Goal: Task Accomplishment & Management: Manage account settings

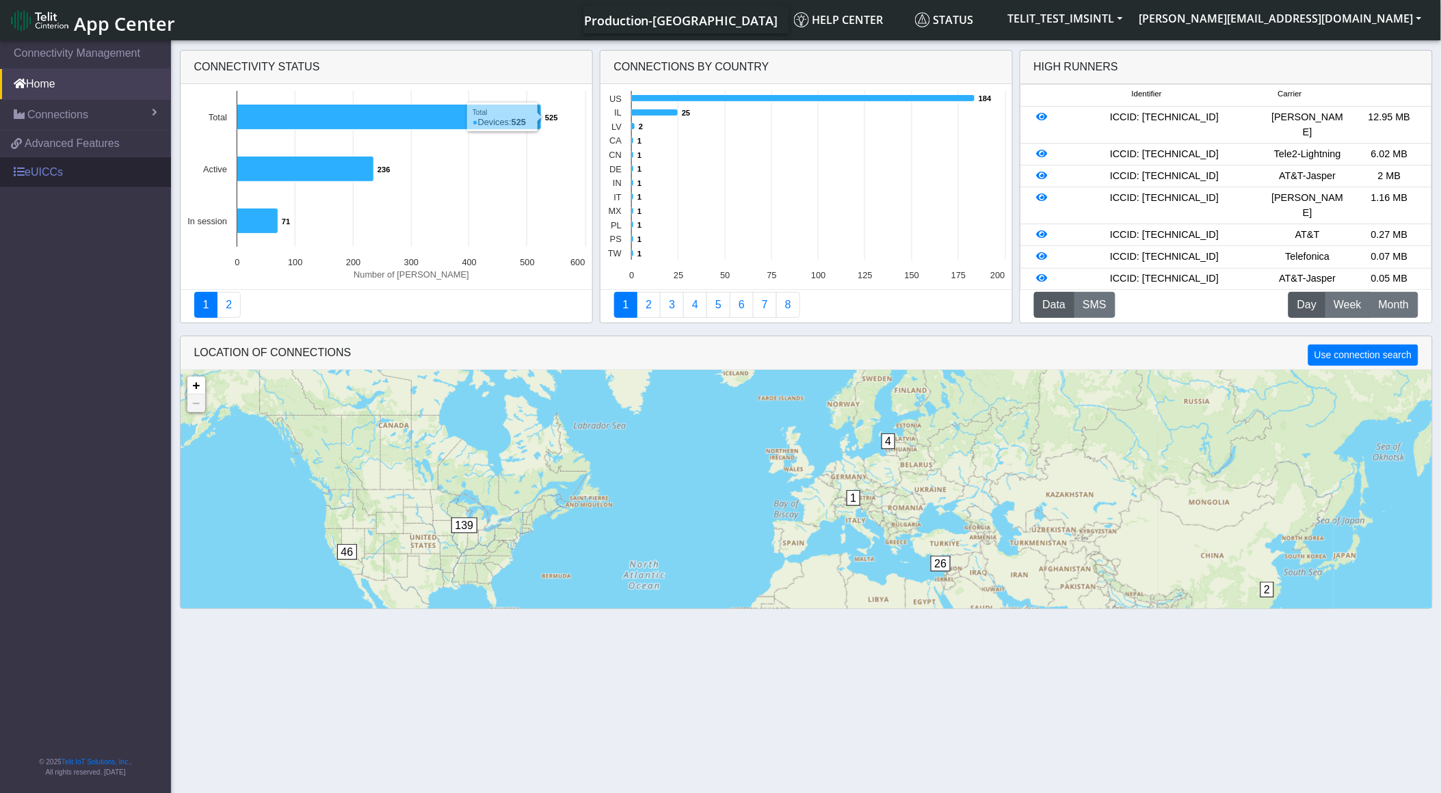
click at [122, 174] on link "eUICCs" at bounding box center [85, 172] width 171 height 30
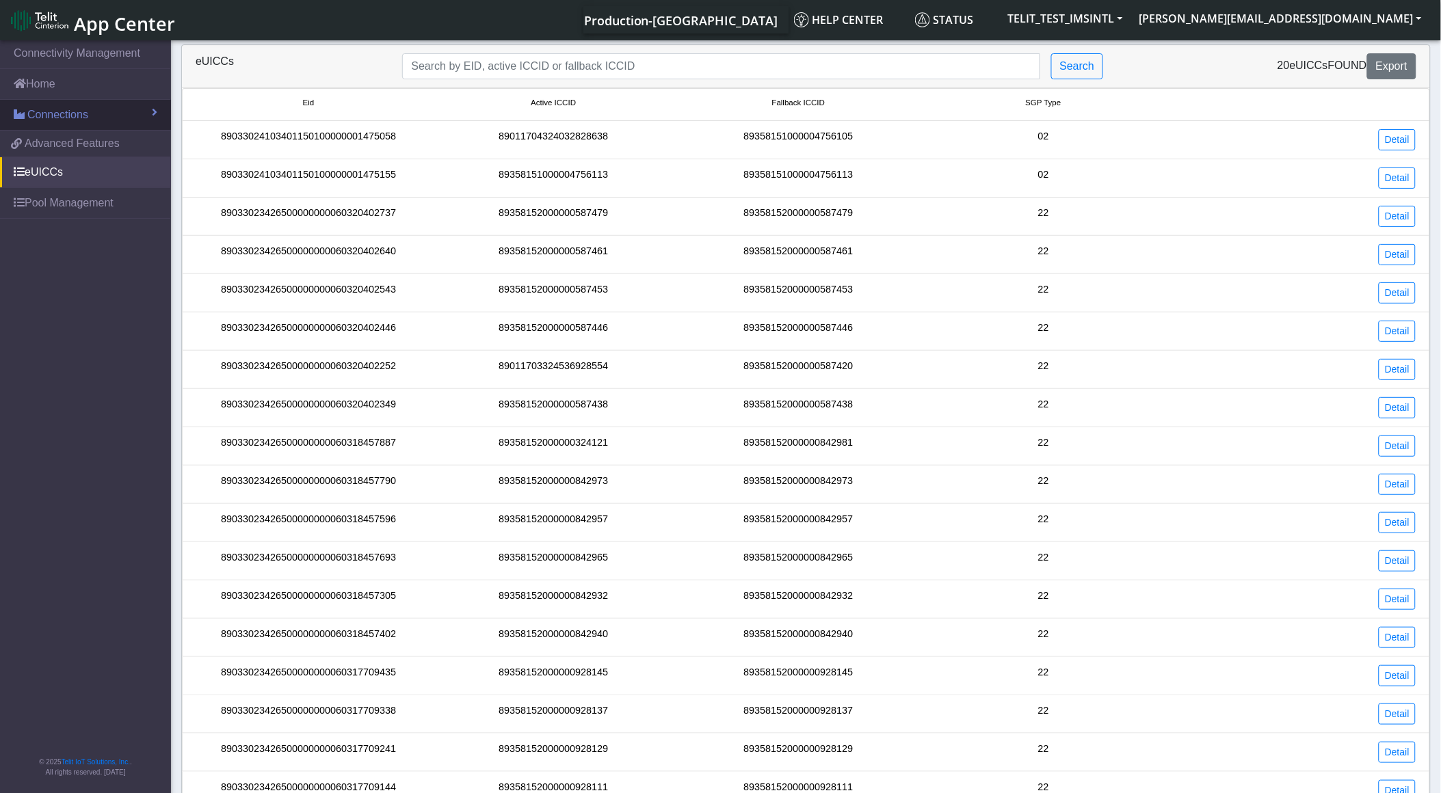
click at [115, 114] on link "Connections" at bounding box center [85, 115] width 171 height 30
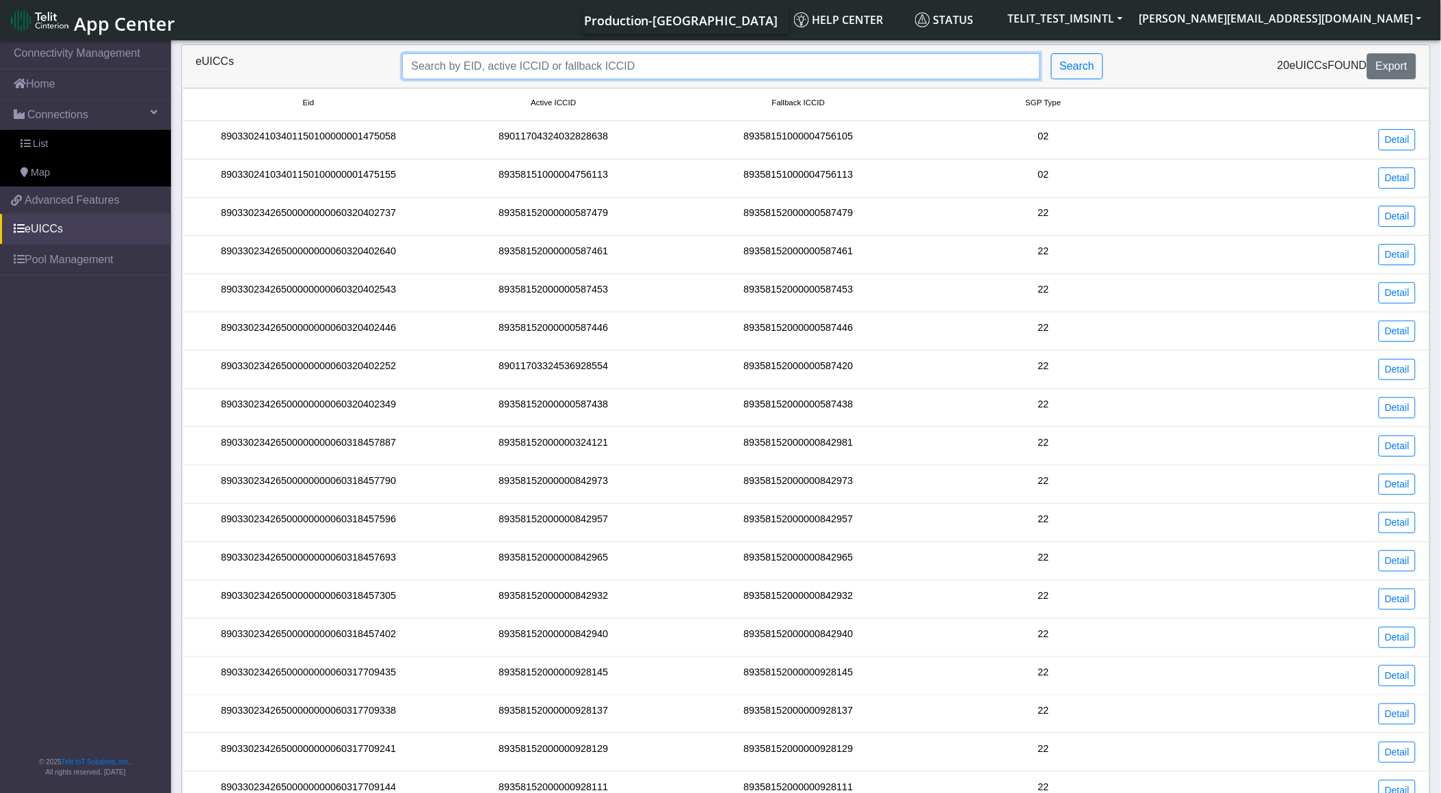
click at [502, 72] on input "Search..." at bounding box center [720, 66] width 637 height 26
paste input "89358152000000587420"
type input "89358152000000587420"
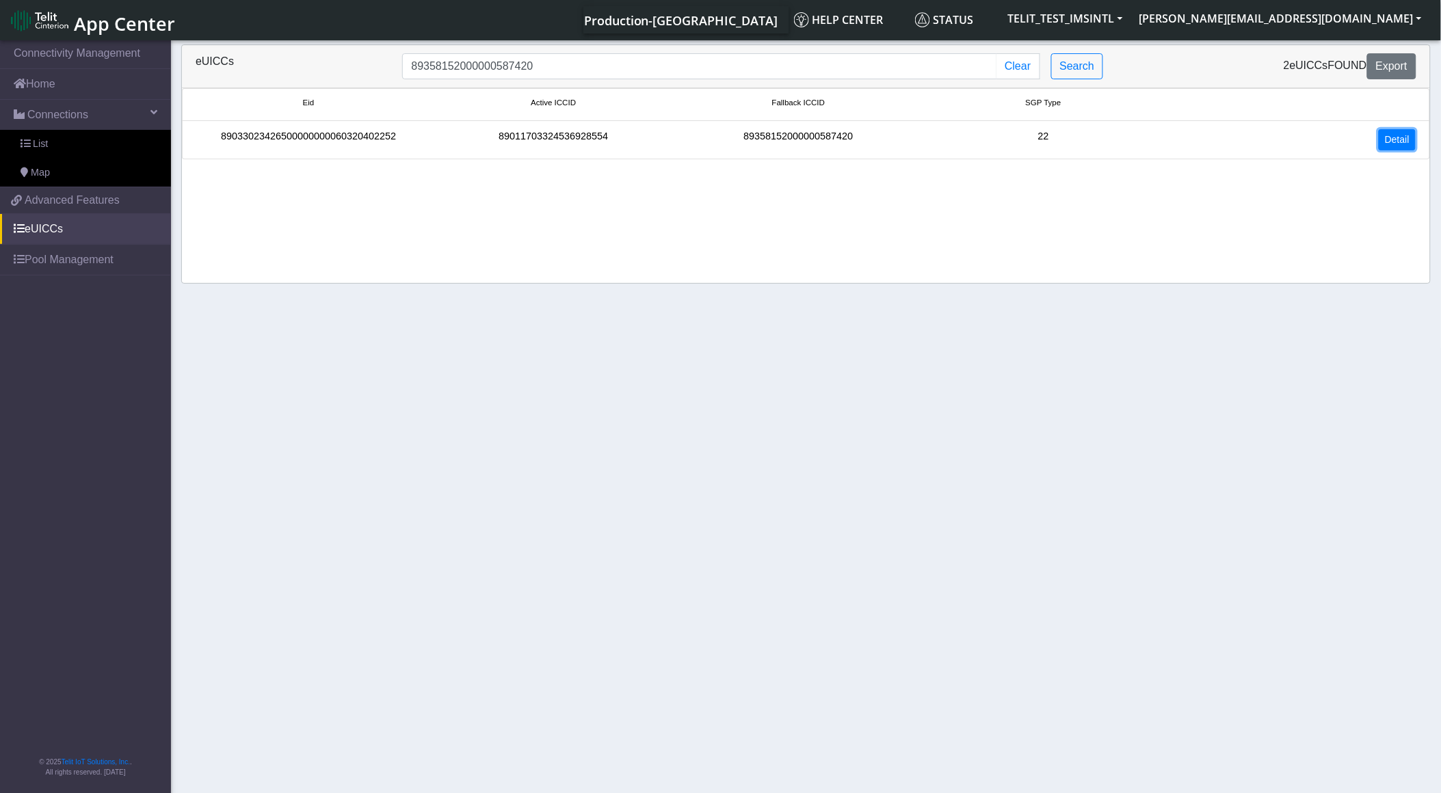
click at [1392, 145] on link "Detail" at bounding box center [1397, 139] width 37 height 21
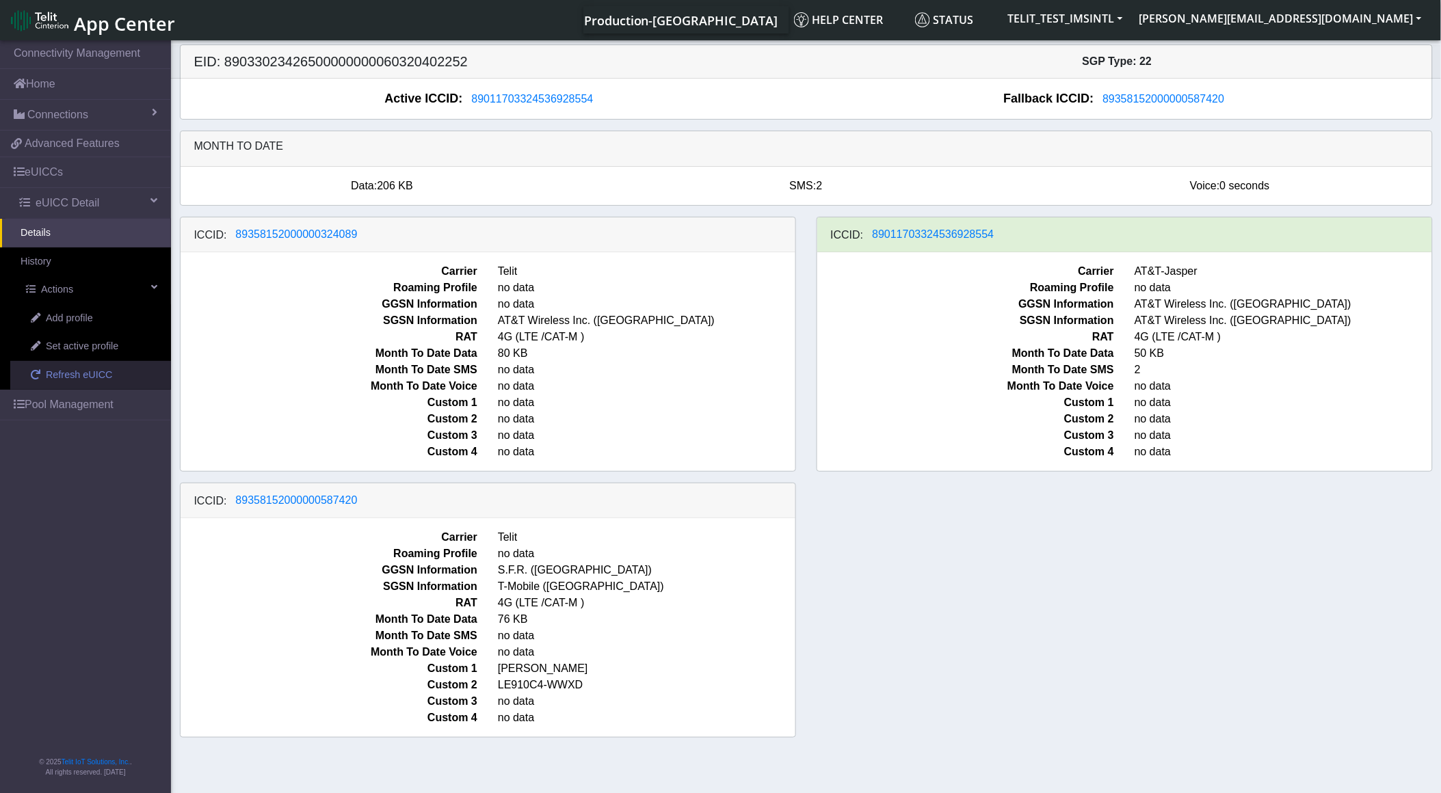
click at [113, 372] on link "Refresh eUICC" at bounding box center [90, 375] width 161 height 29
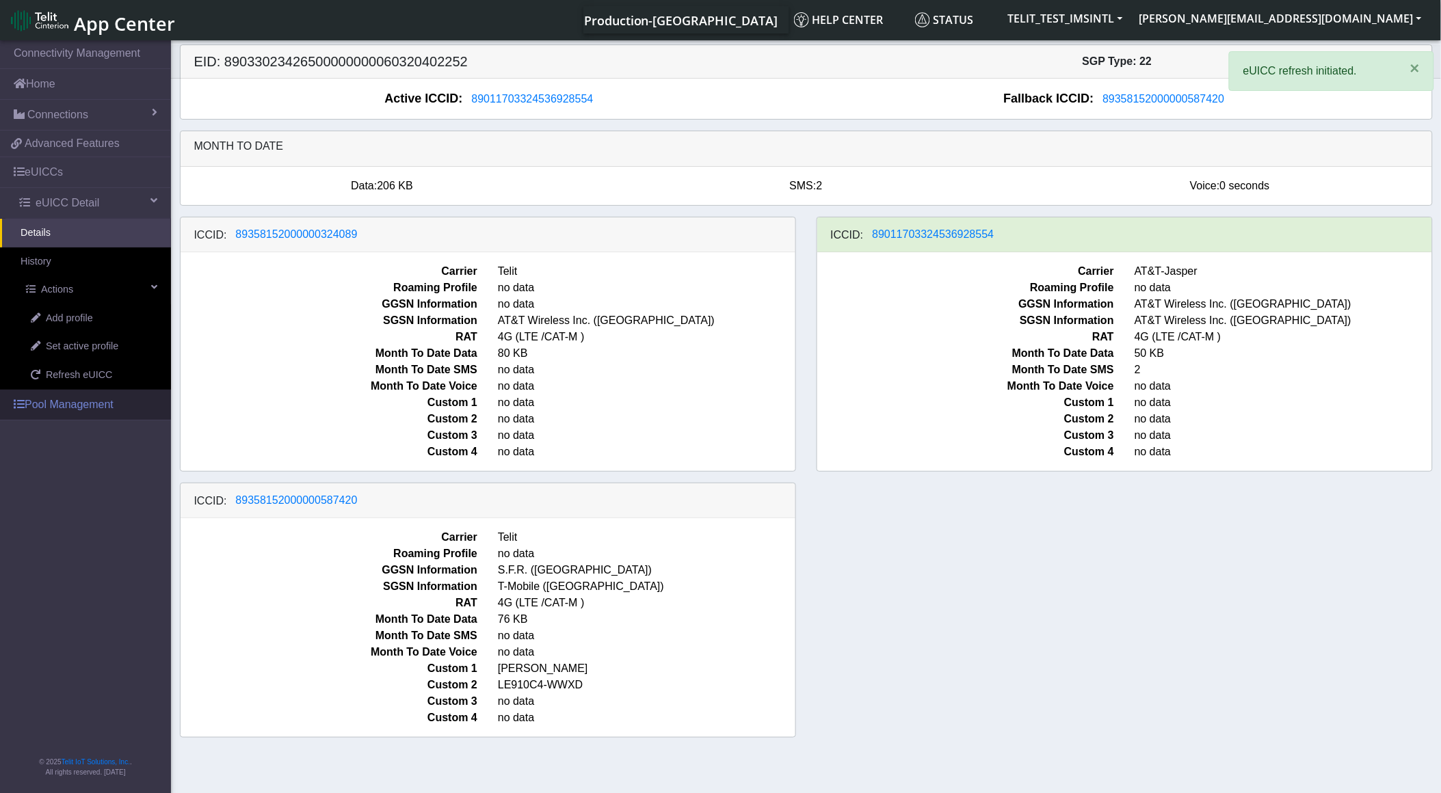
click at [39, 408] on link "Pool Management" at bounding box center [85, 405] width 171 height 30
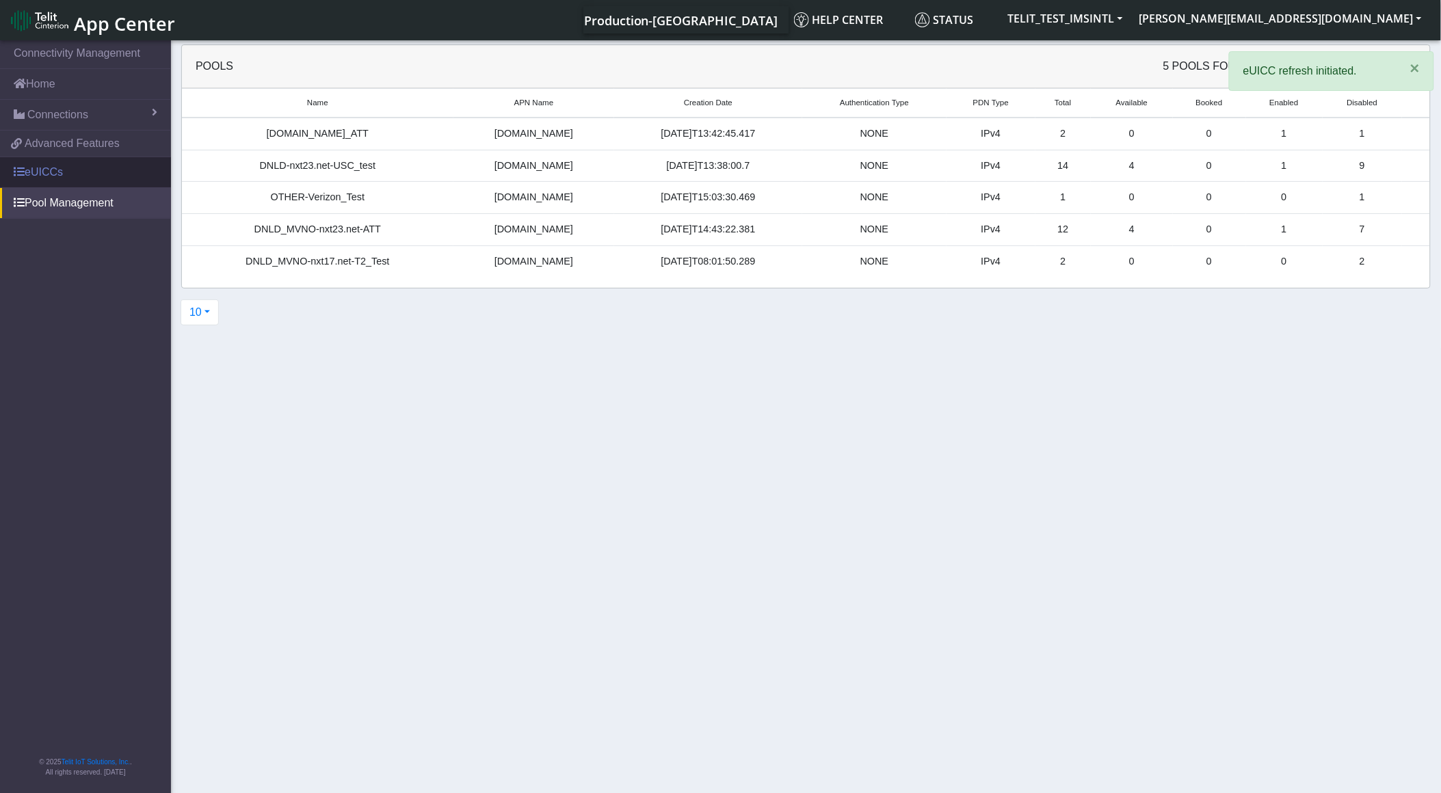
click at [74, 166] on link "eUICCs" at bounding box center [85, 172] width 171 height 30
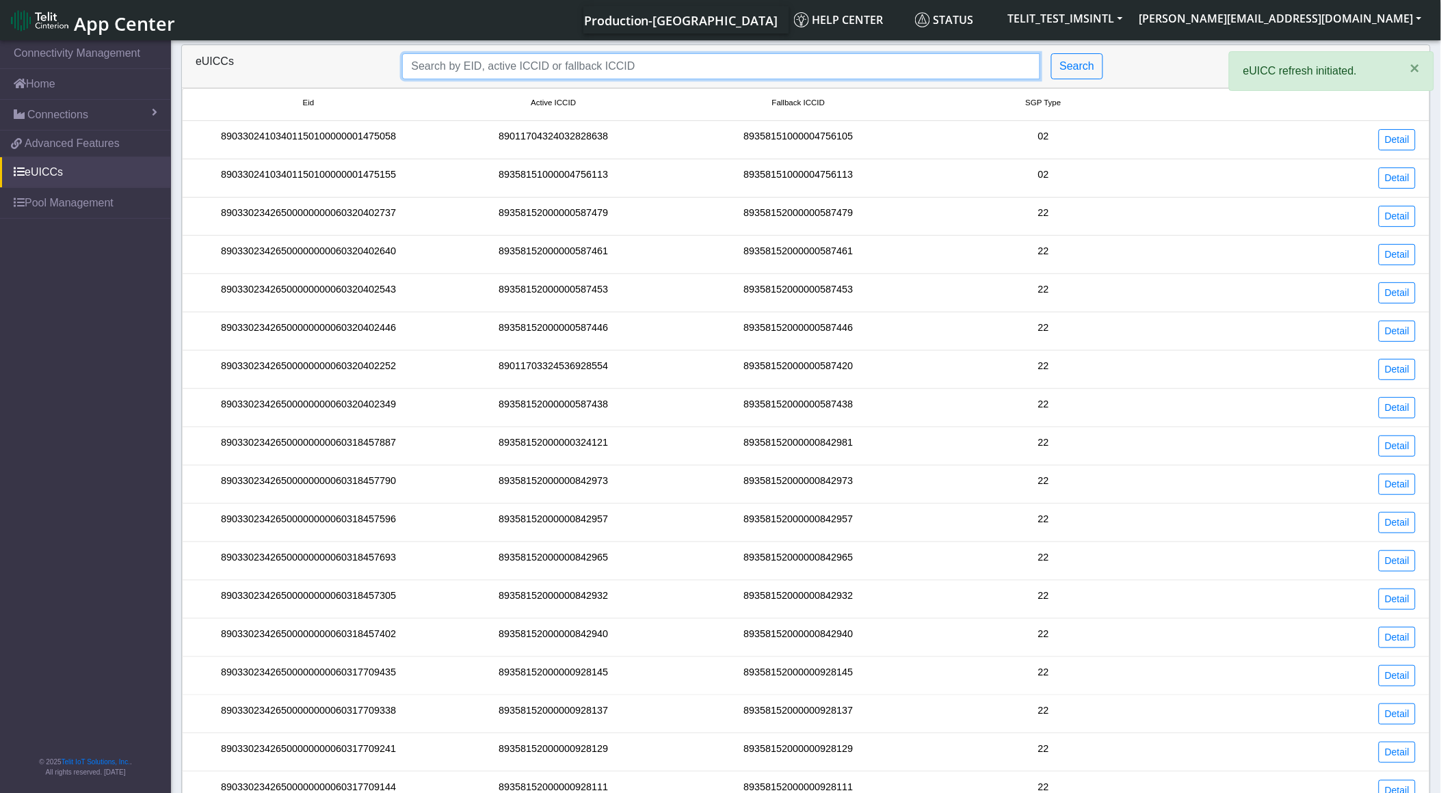
click at [671, 74] on input "Search..." at bounding box center [720, 66] width 637 height 26
paste input "89358152000000587420"
type input "89358152000000587420"
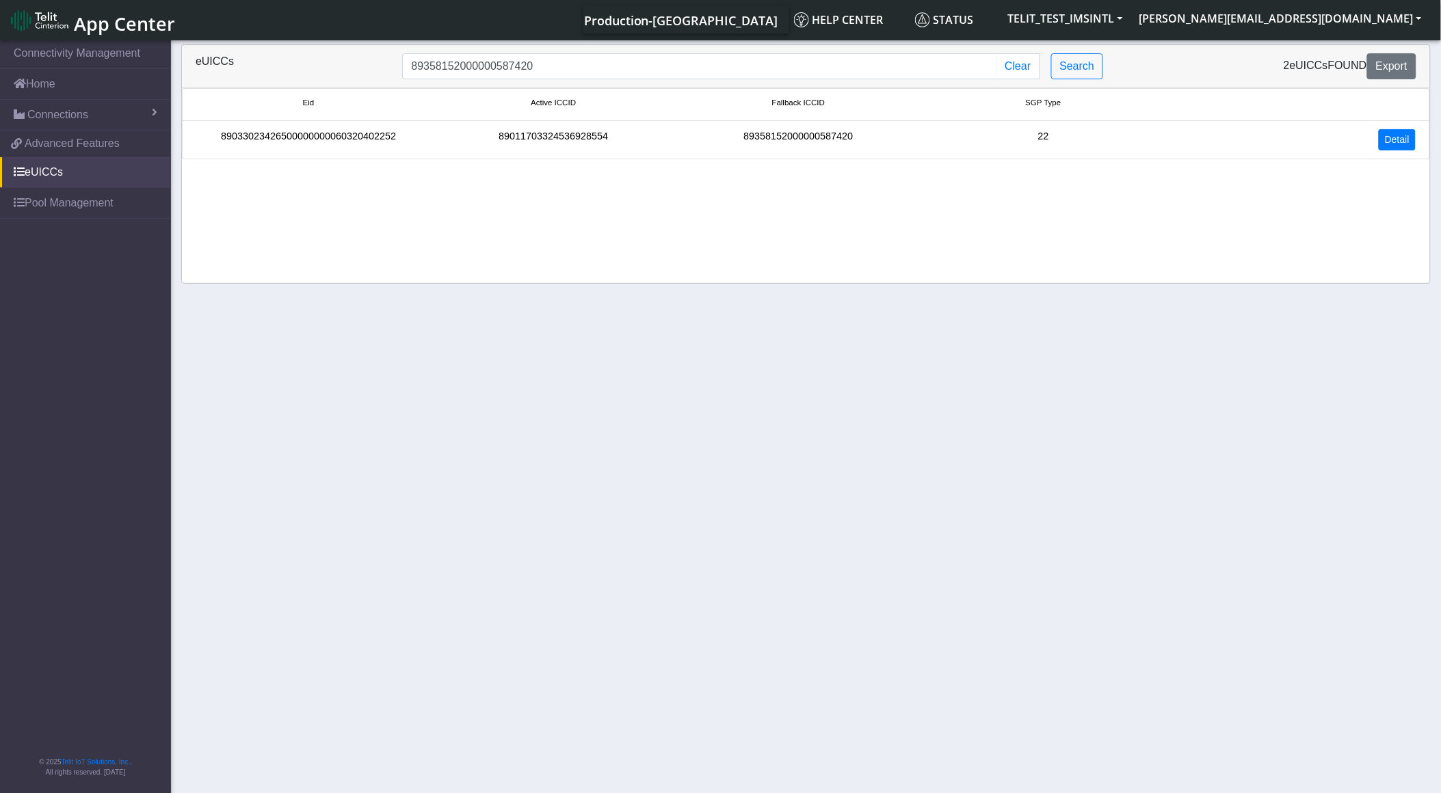
drag, startPoint x: 1389, startPoint y: 125, endPoint x: 1397, endPoint y: 132, distance: 10.7
click at [1389, 126] on li "89033023426500000000060320402252 89011703324536928554 89358152000000587420 22 D…" at bounding box center [806, 140] width 1248 height 38
click at [1399, 135] on link "Detail" at bounding box center [1397, 139] width 37 height 21
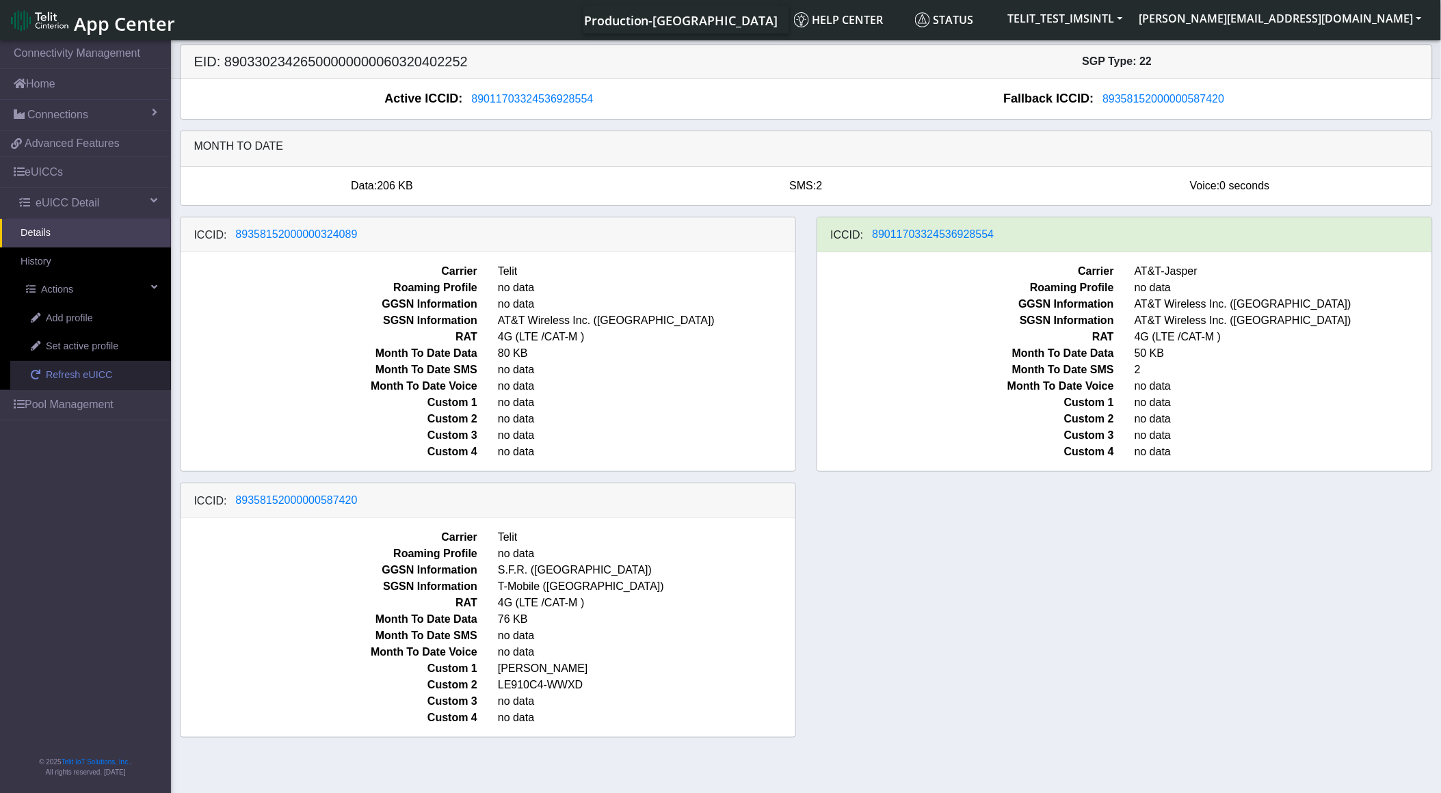
click at [59, 384] on link "Refresh eUICC" at bounding box center [90, 375] width 161 height 29
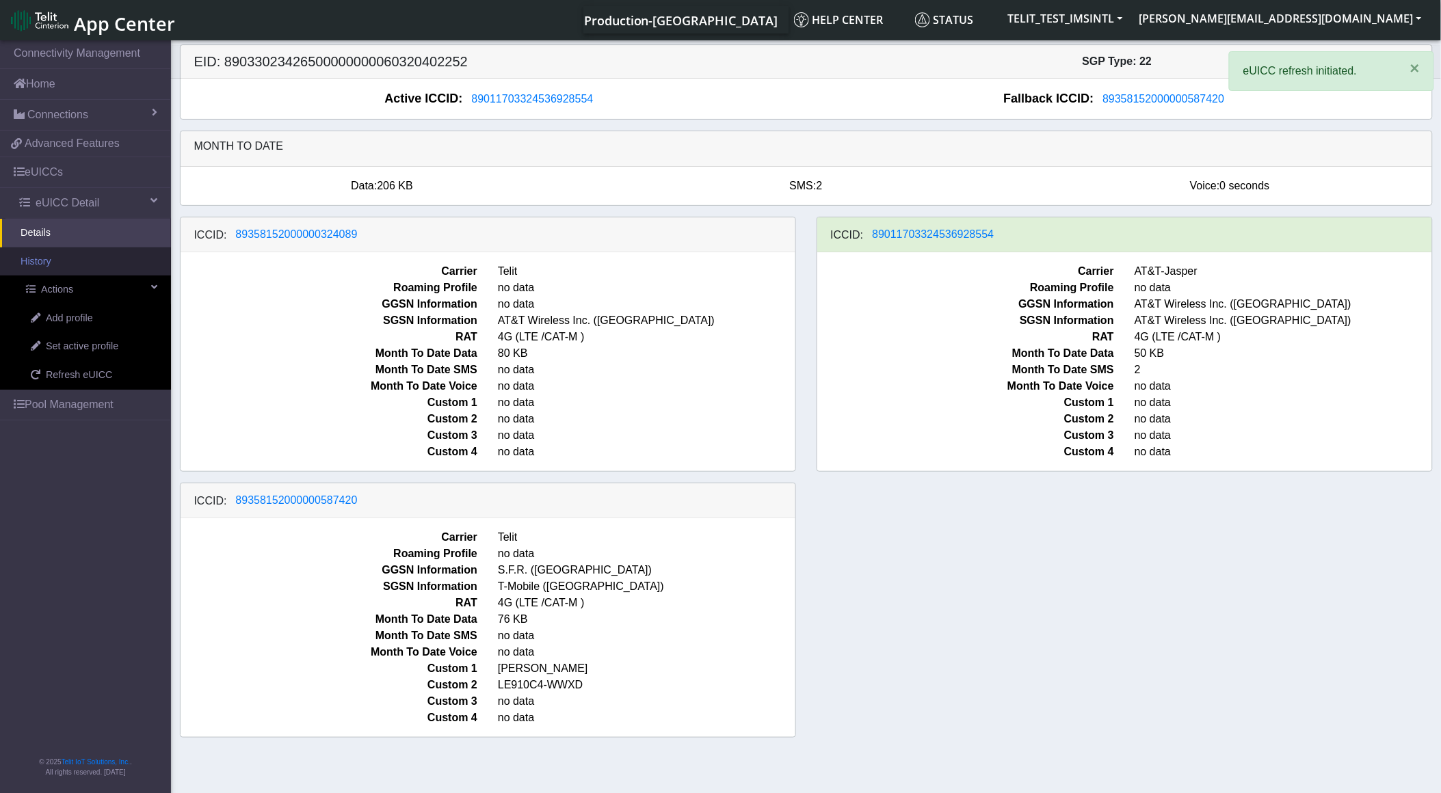
click at [101, 267] on link "History" at bounding box center [85, 262] width 171 height 29
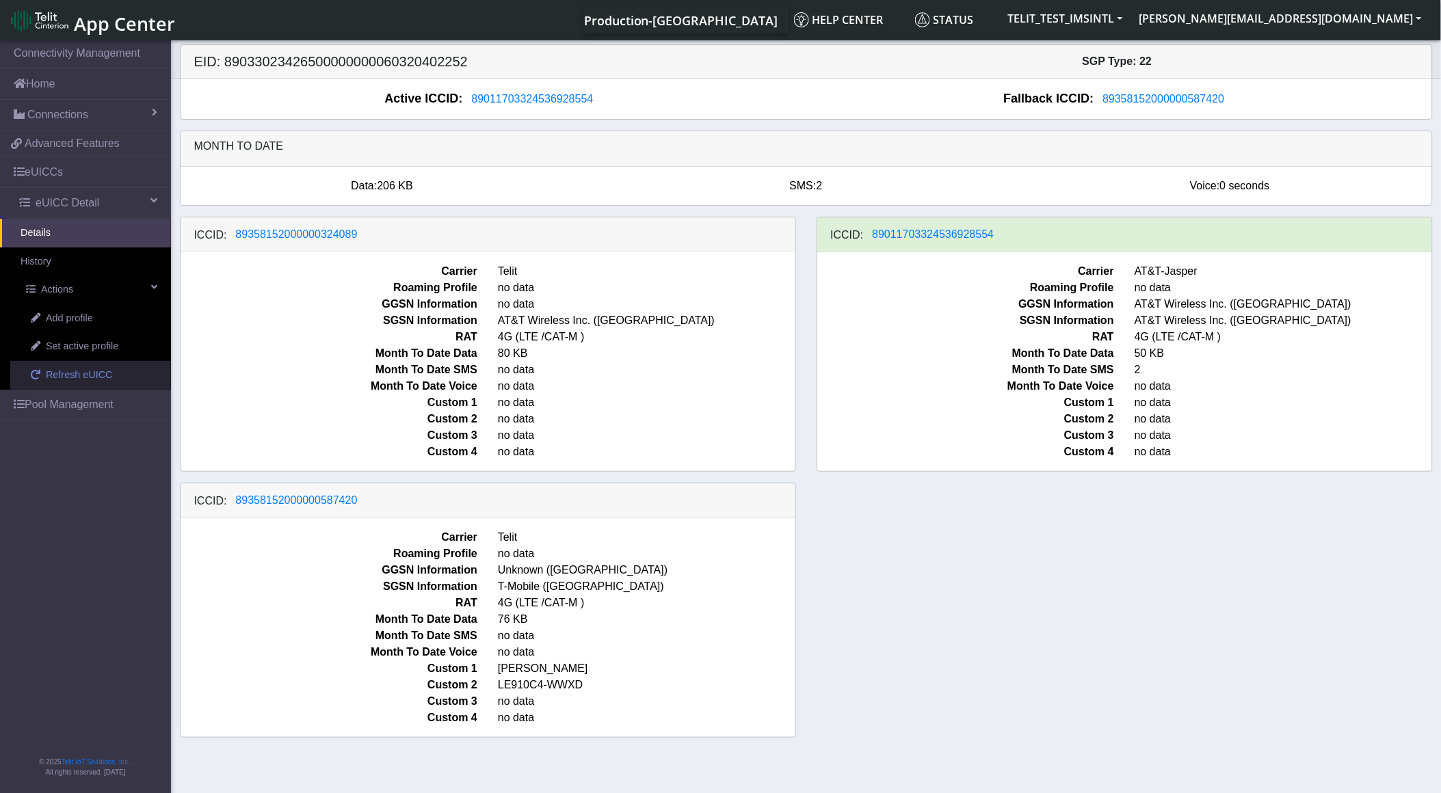
click at [57, 373] on span "Refresh eUICC" at bounding box center [79, 375] width 67 height 15
drag, startPoint x: 1120, startPoint y: 658, endPoint x: 986, endPoint y: 630, distance: 137.6
click at [1120, 658] on div "ICCID: 89358152000000324089 Carrier Telit Roaming Profile no data GGSN Informat…" at bounding box center [806, 483] width 1273 height 532
click at [101, 385] on link "Refresh eUICC" at bounding box center [90, 375] width 161 height 29
click at [928, 643] on div "ICCID: 89358152000000324089 Carrier Telit Roaming Profile no data GGSN Informat…" at bounding box center [806, 483] width 1273 height 532
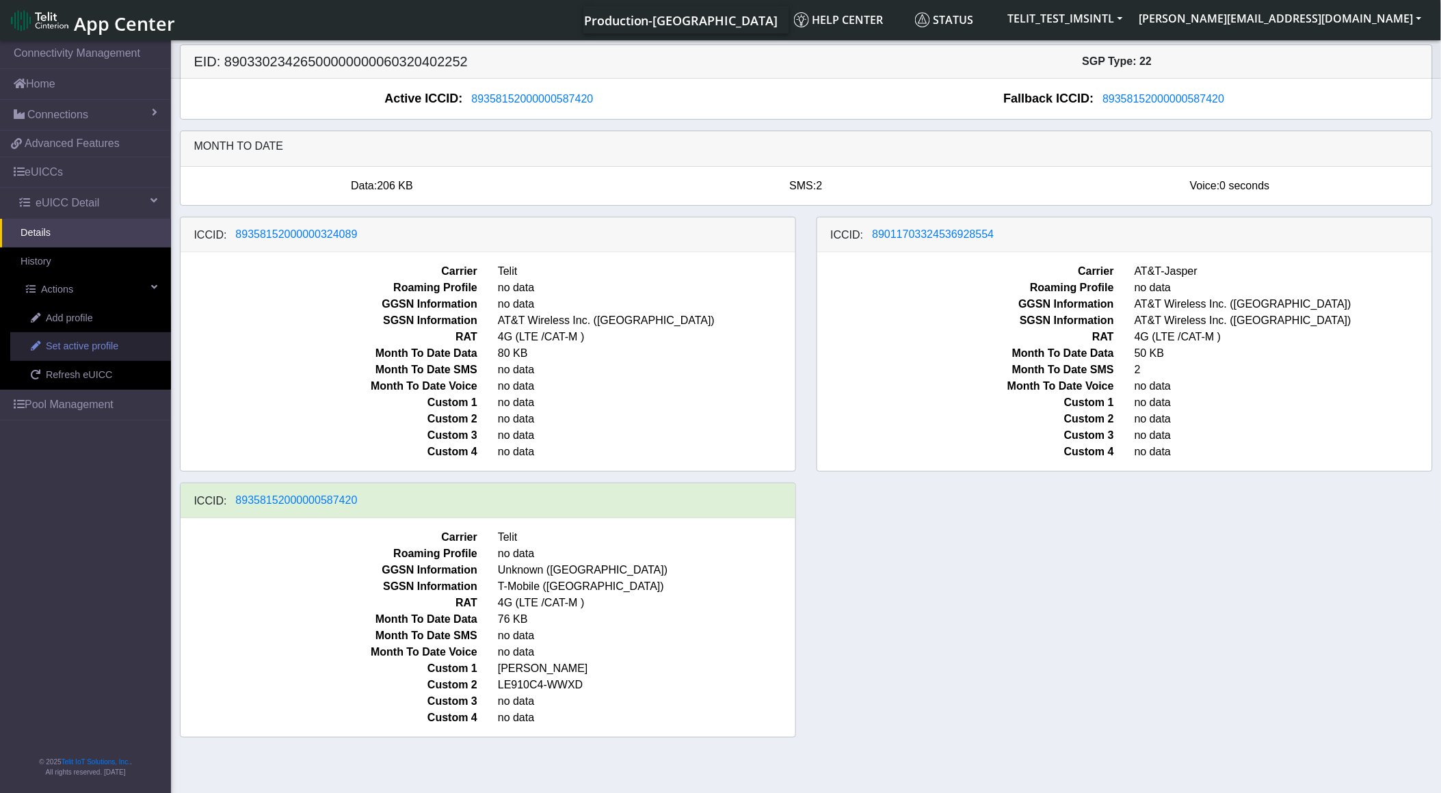
click at [101, 336] on link "Set active profile" at bounding box center [90, 346] width 161 height 29
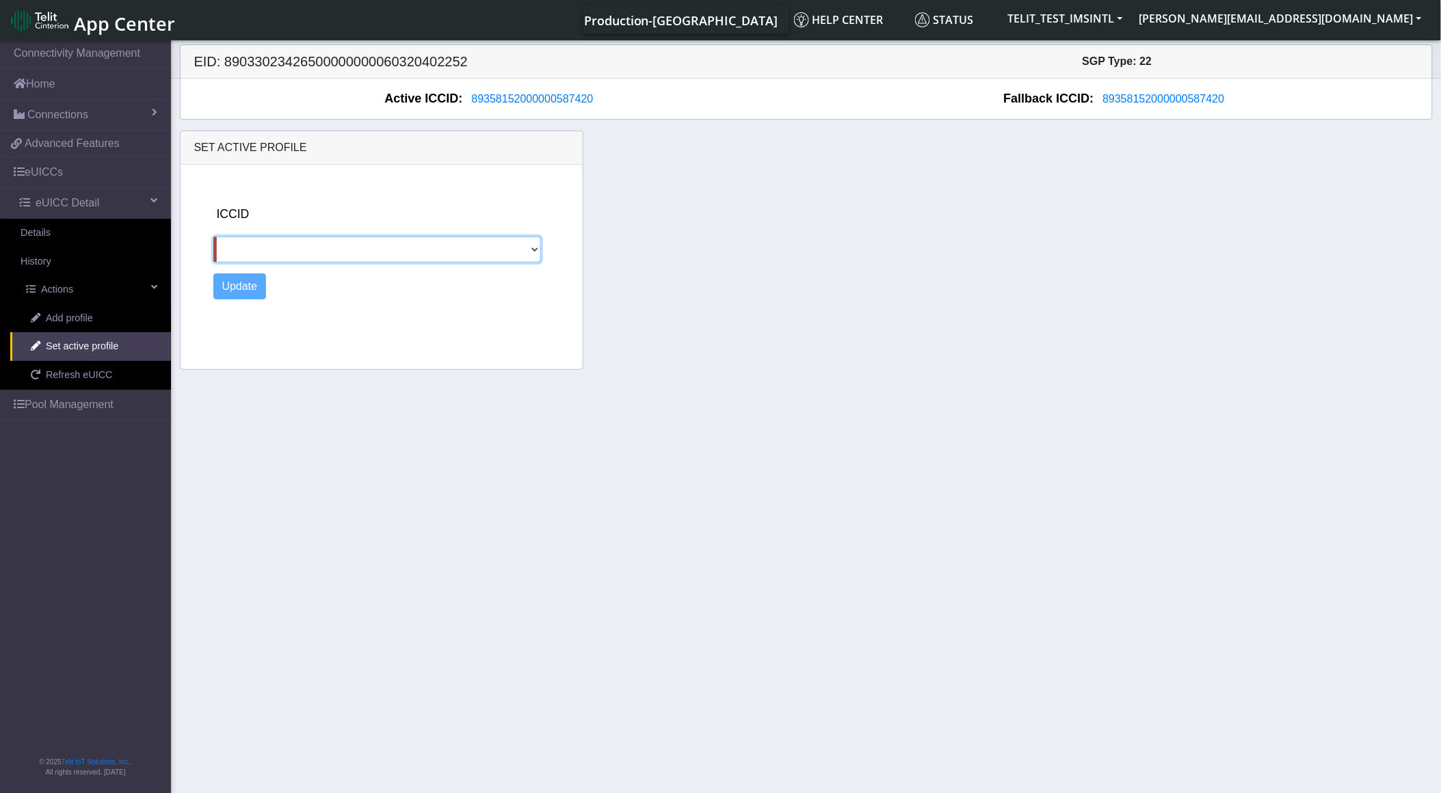
click at [297, 250] on select "89358152000000324089 89011703324536928554" at bounding box center [377, 250] width 328 height 26
select select "89358152000000324089"
click at [213, 237] on select "89358152000000324089 89011703324536928554" at bounding box center [377, 250] width 328 height 26
click at [253, 287] on button "Update" at bounding box center [239, 287] width 53 height 26
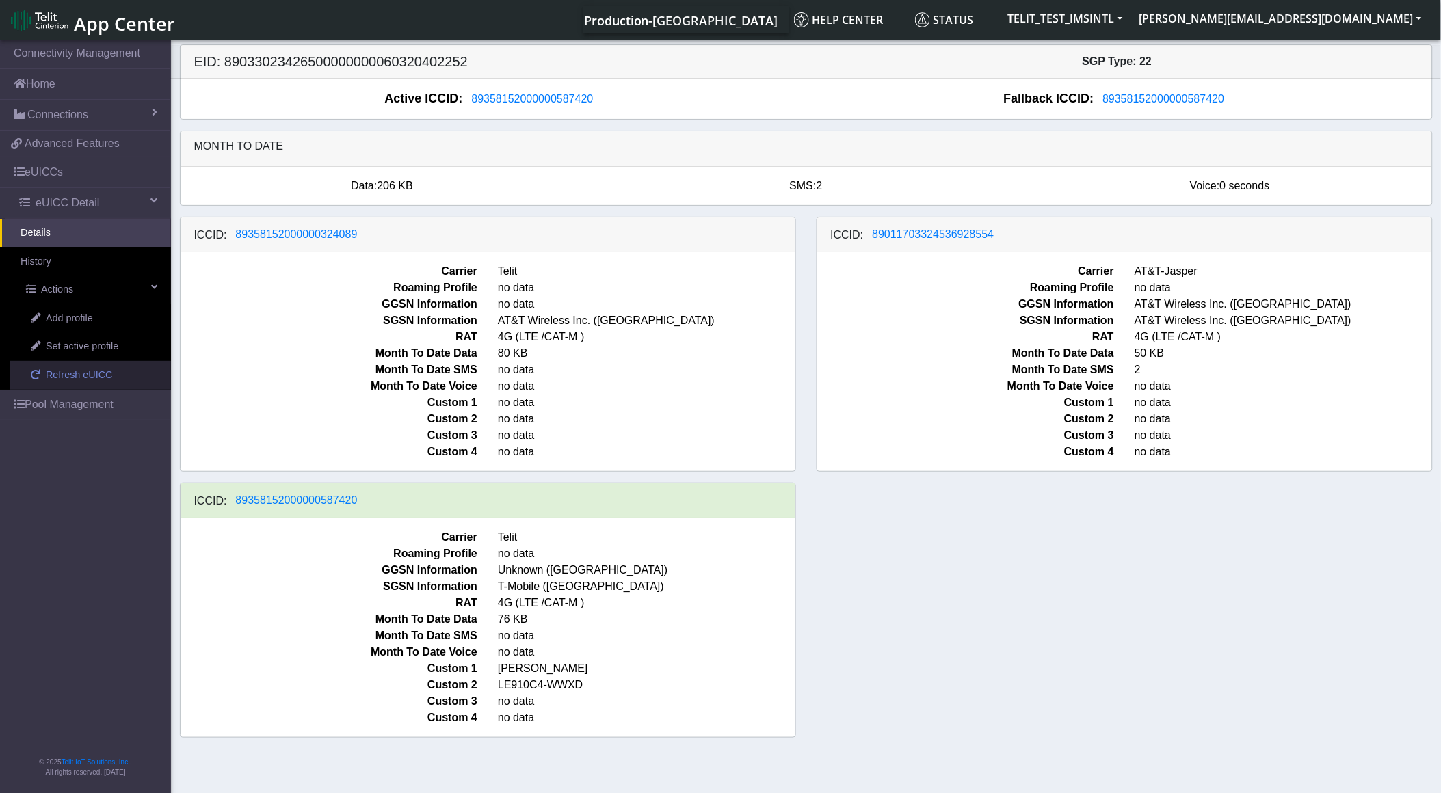
click at [47, 384] on link "Refresh eUICC" at bounding box center [90, 375] width 161 height 29
click at [59, 371] on span "Refresh eUICC" at bounding box center [79, 375] width 67 height 15
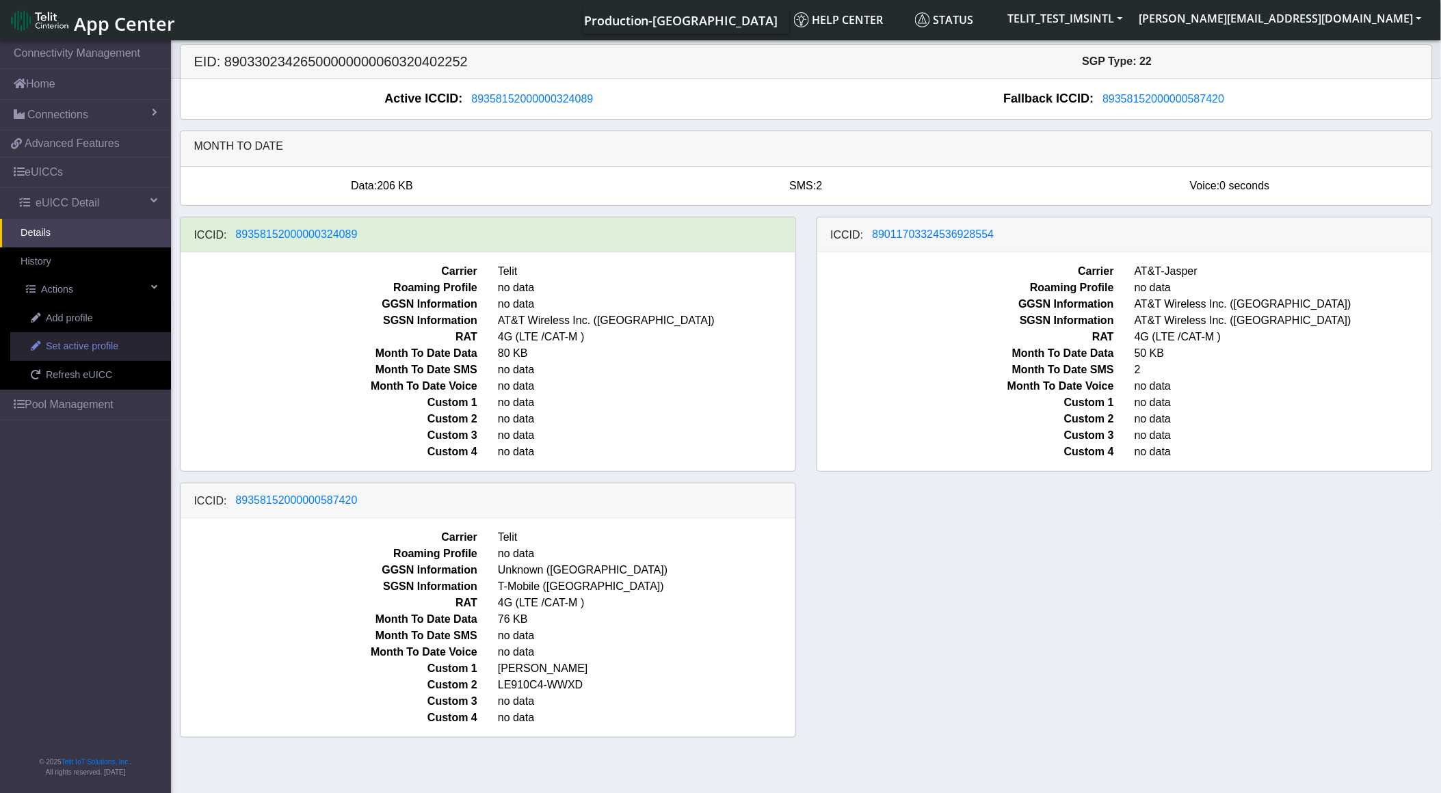
click at [53, 354] on span "Set active profile" at bounding box center [82, 346] width 72 height 15
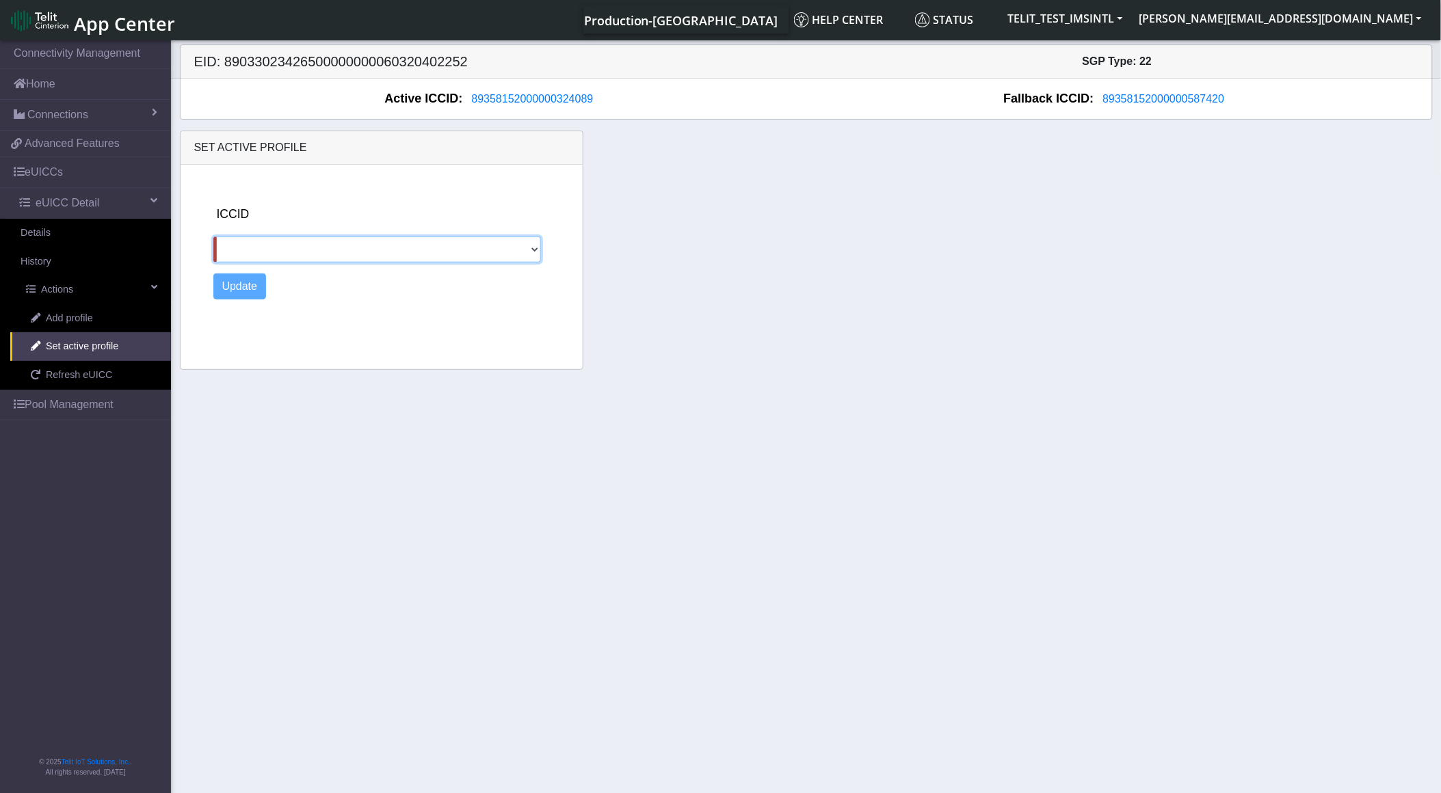
click at [253, 249] on select "89011703324536928554 89358152000000587420" at bounding box center [377, 250] width 328 height 26
select select "89011703324536928554"
click at [213, 237] on select "89011703324536928554 89358152000000587420" at bounding box center [377, 250] width 328 height 26
click at [254, 285] on button "Update" at bounding box center [239, 287] width 53 height 26
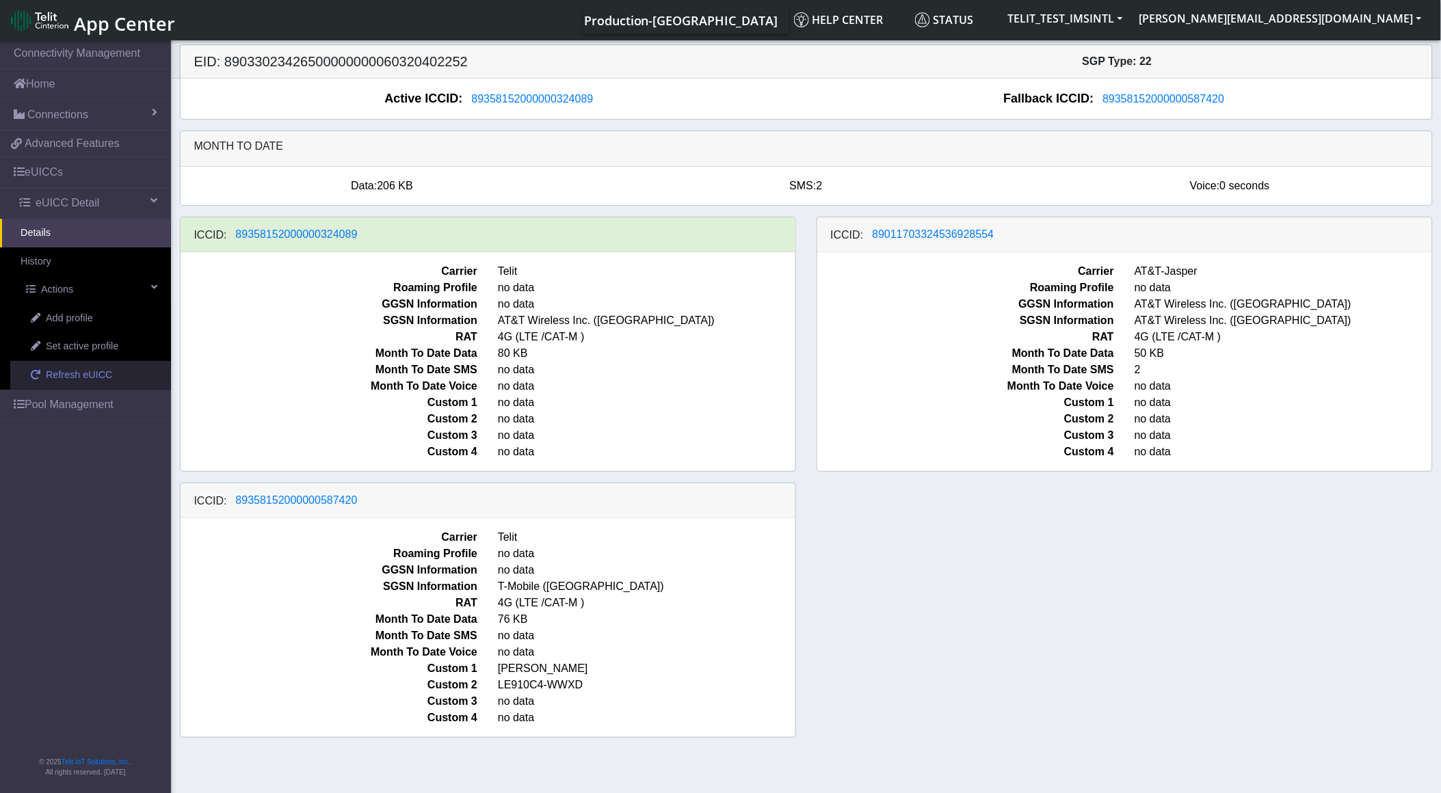
click at [89, 373] on span "Refresh eUICC" at bounding box center [79, 375] width 67 height 15
click at [910, 541] on div "ICCID: 89358152000000324089 Carrier Telit Roaming Profile no data GGSN Informat…" at bounding box center [806, 483] width 1273 height 532
click at [77, 378] on span "Refresh eUICC" at bounding box center [79, 375] width 67 height 15
click at [1161, 650] on div "ICCID: [TECHNICAL_ID] Carrier Telit Roaming Profile no data GGSN Information no…" at bounding box center [806, 483] width 1273 height 532
click at [92, 381] on span "Refresh eUICC" at bounding box center [79, 375] width 67 height 15
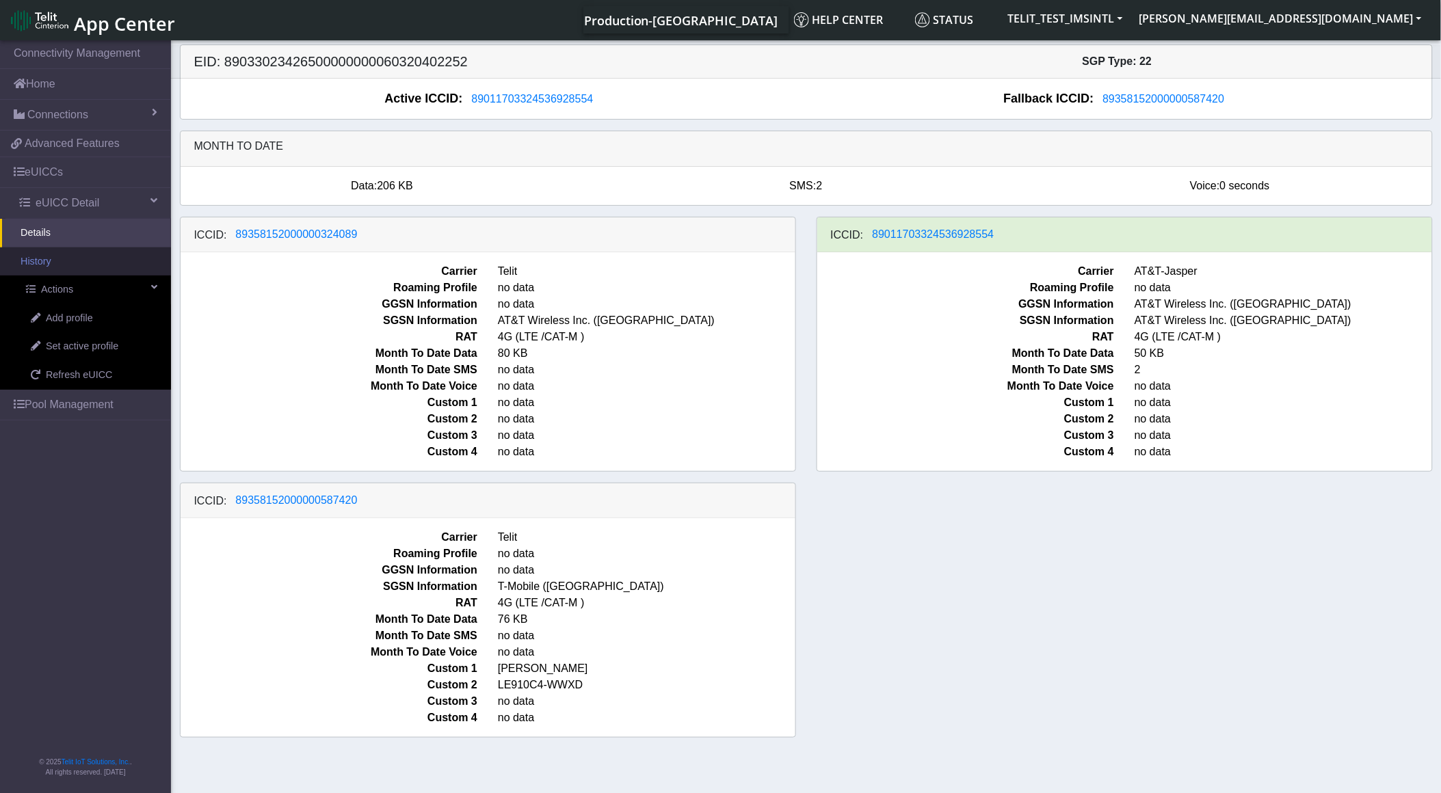
click at [72, 269] on link "History" at bounding box center [85, 262] width 171 height 29
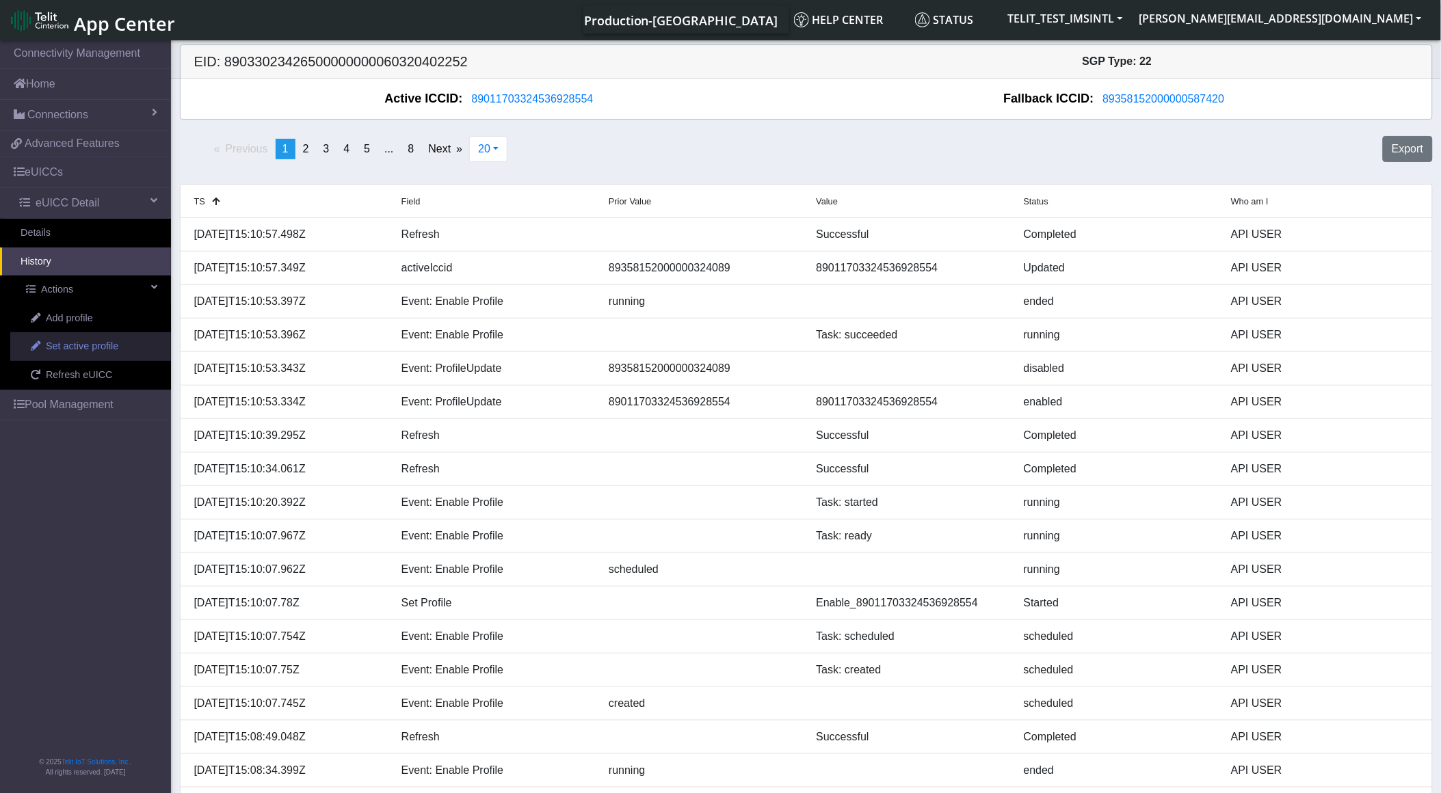
click at [76, 354] on span "Set active profile" at bounding box center [82, 346] width 72 height 15
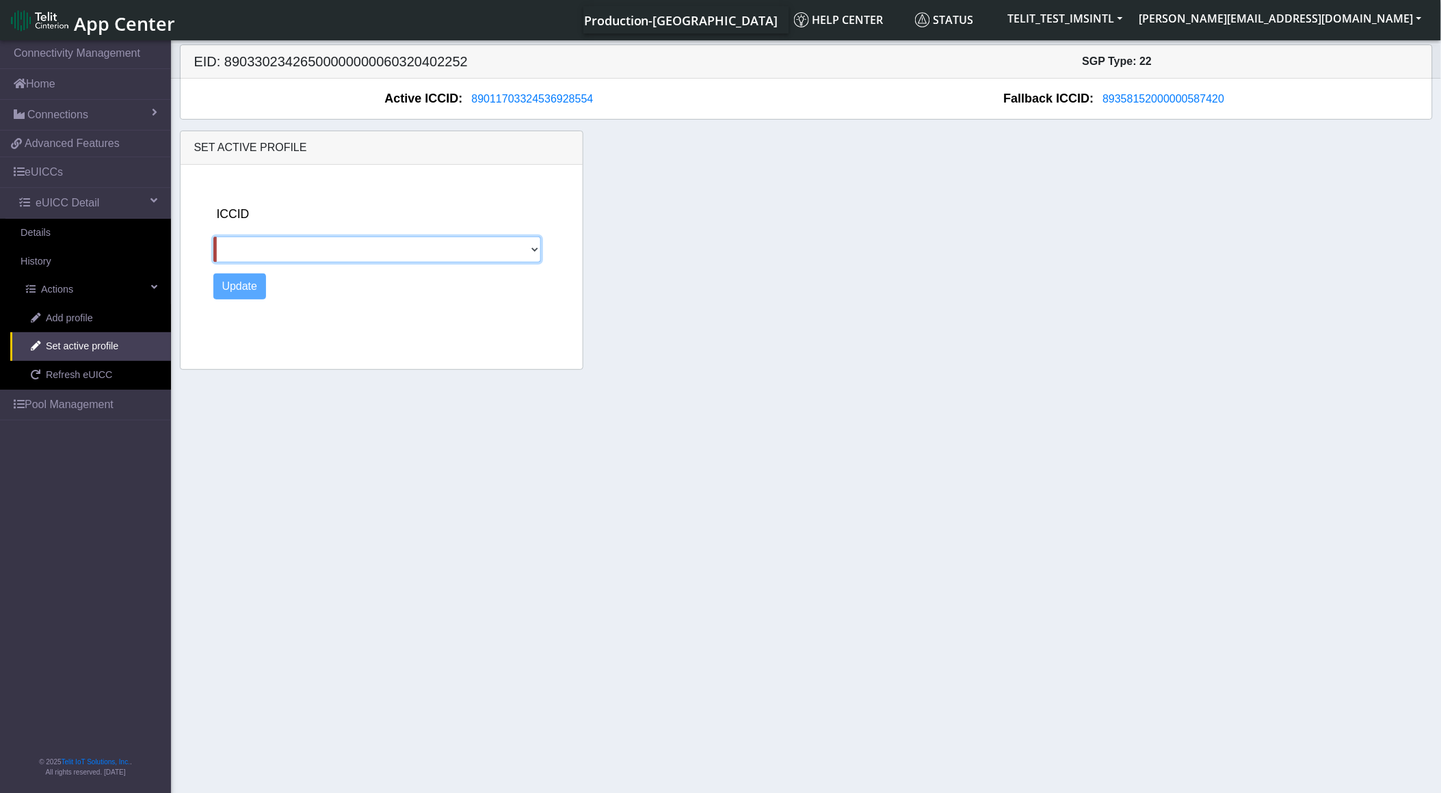
click at [533, 254] on select "89358152000000324089 89358152000000587420" at bounding box center [377, 250] width 328 height 26
select select "89358152000000324089"
click at [213, 237] on select "89358152000000324089 89358152000000587420" at bounding box center [377, 250] width 328 height 26
click at [240, 288] on button "Update" at bounding box center [239, 287] width 53 height 26
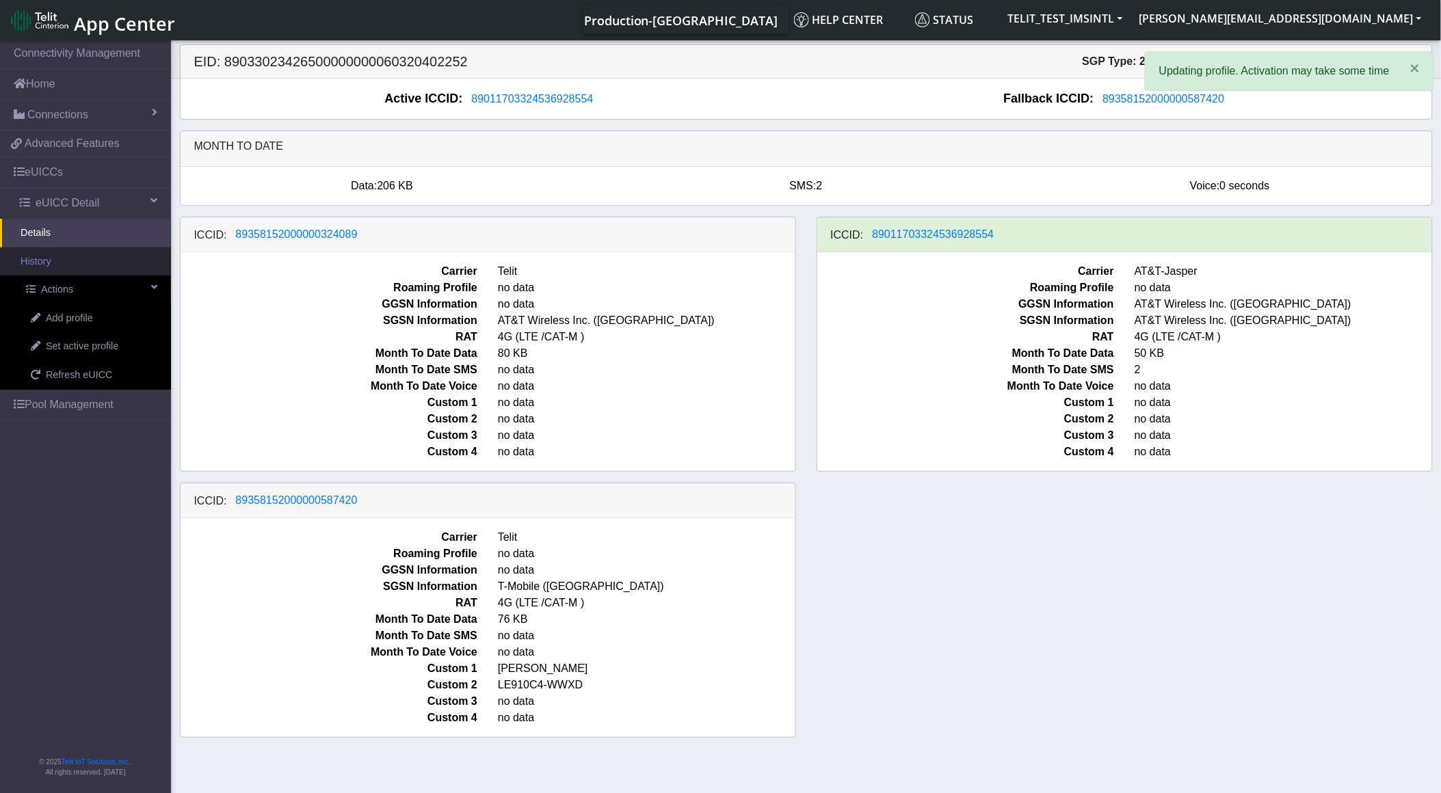
click at [64, 259] on link "History" at bounding box center [85, 262] width 171 height 29
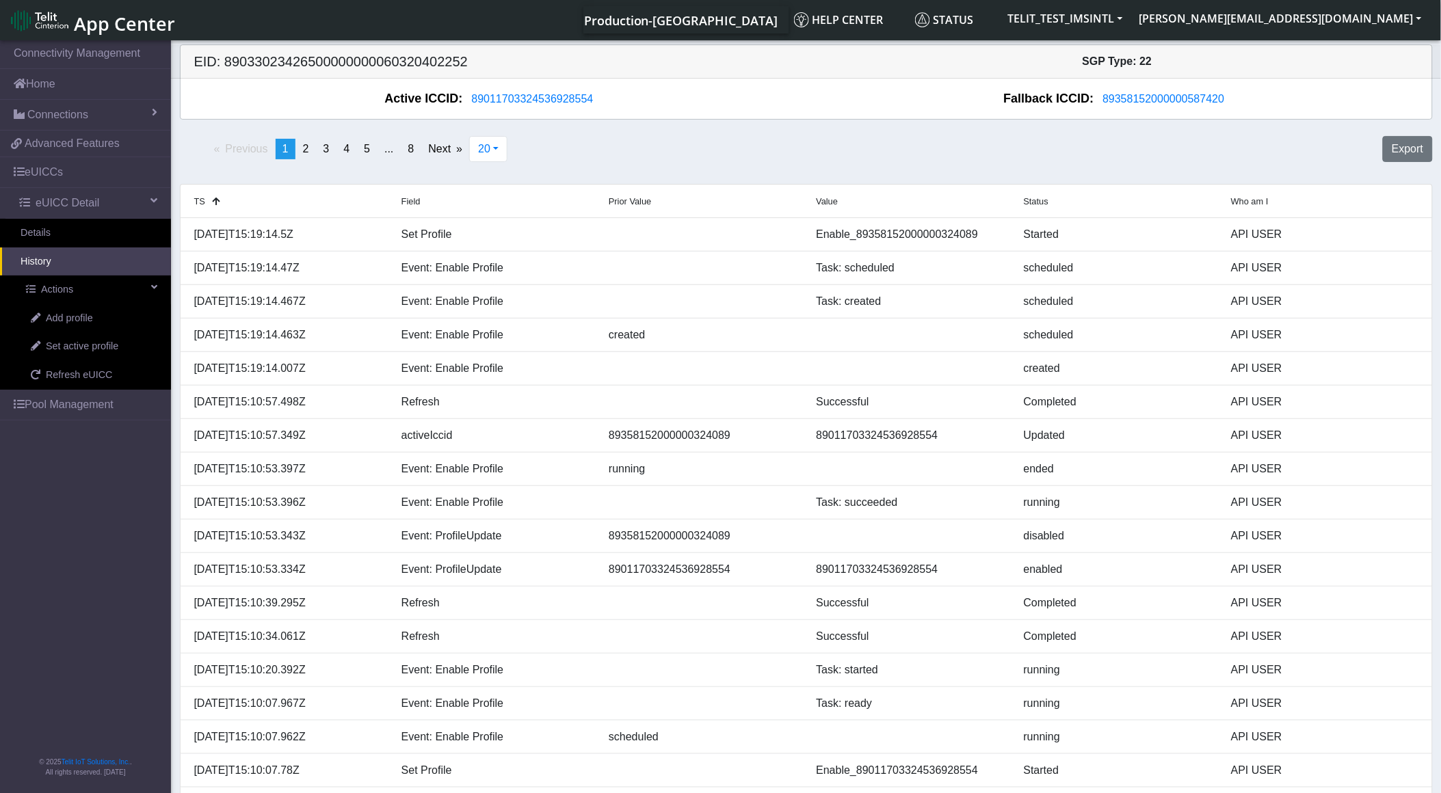
click at [722, 155] on div "Previous page 1 / 8 You're on page 1 page 2 page 3 page 4 page 5 page ... page …" at bounding box center [806, 155] width 1273 height 48
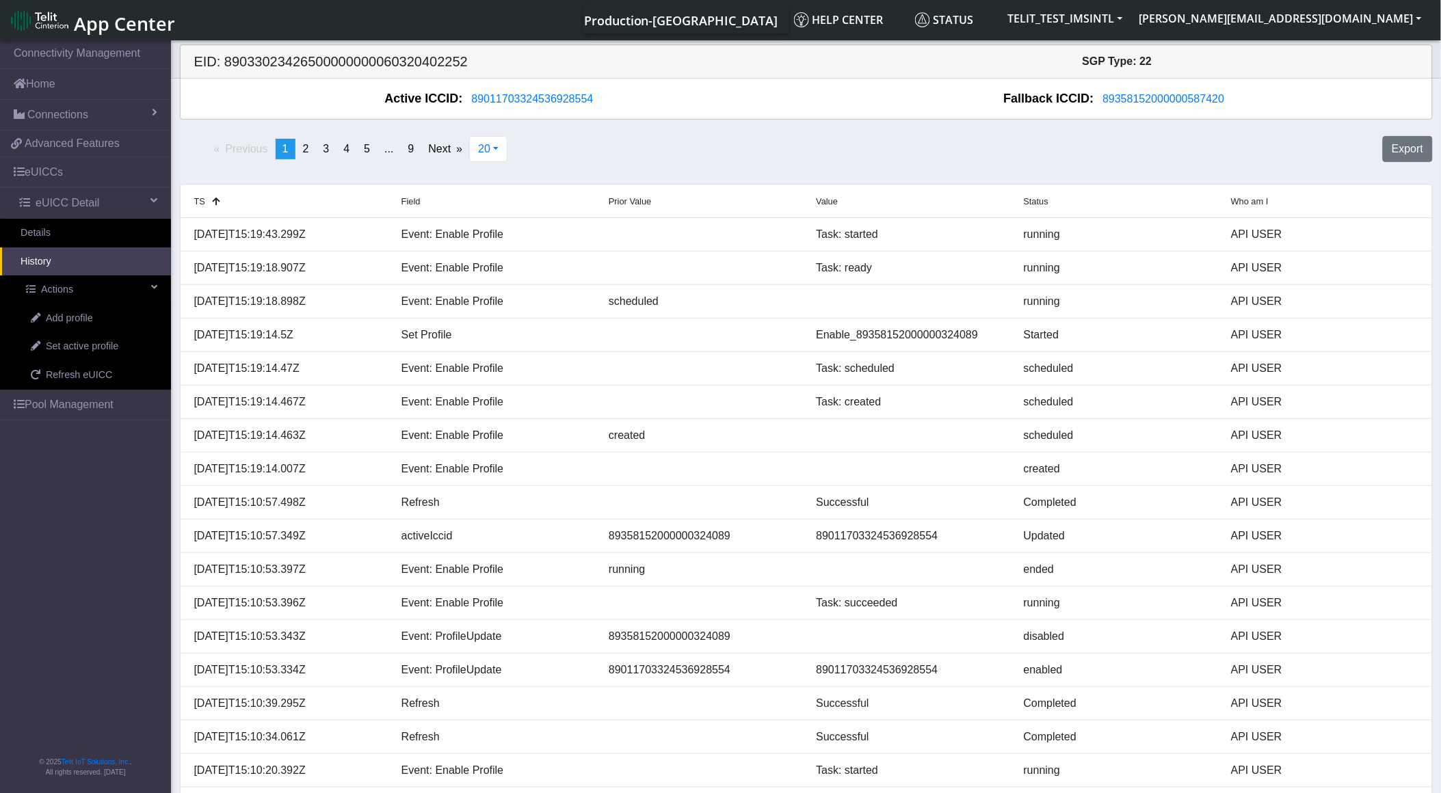
click at [722, 155] on div "Previous page 1 / 9 You're on page 1 page 2 page 3 page 4 page 5 page ... page …" at bounding box center [806, 155] width 1273 height 48
click at [652, 134] on div "Previous page 1 / 9 You're on page 1 page 2 page 3 page 4 page 5 page ... page …" at bounding box center [806, 155] width 1273 height 48
click at [625, 123] on div "Previous page 1 / 9 You're on page 1 page 2 page 3 page 4 page 5 page ... page …" at bounding box center [806, 531] width 1253 height 822
click at [632, 139] on div "Previous page 1 / 9 You're on page 1 page 2 page 3 page 4 page 5 page ... page …" at bounding box center [806, 155] width 1273 height 48
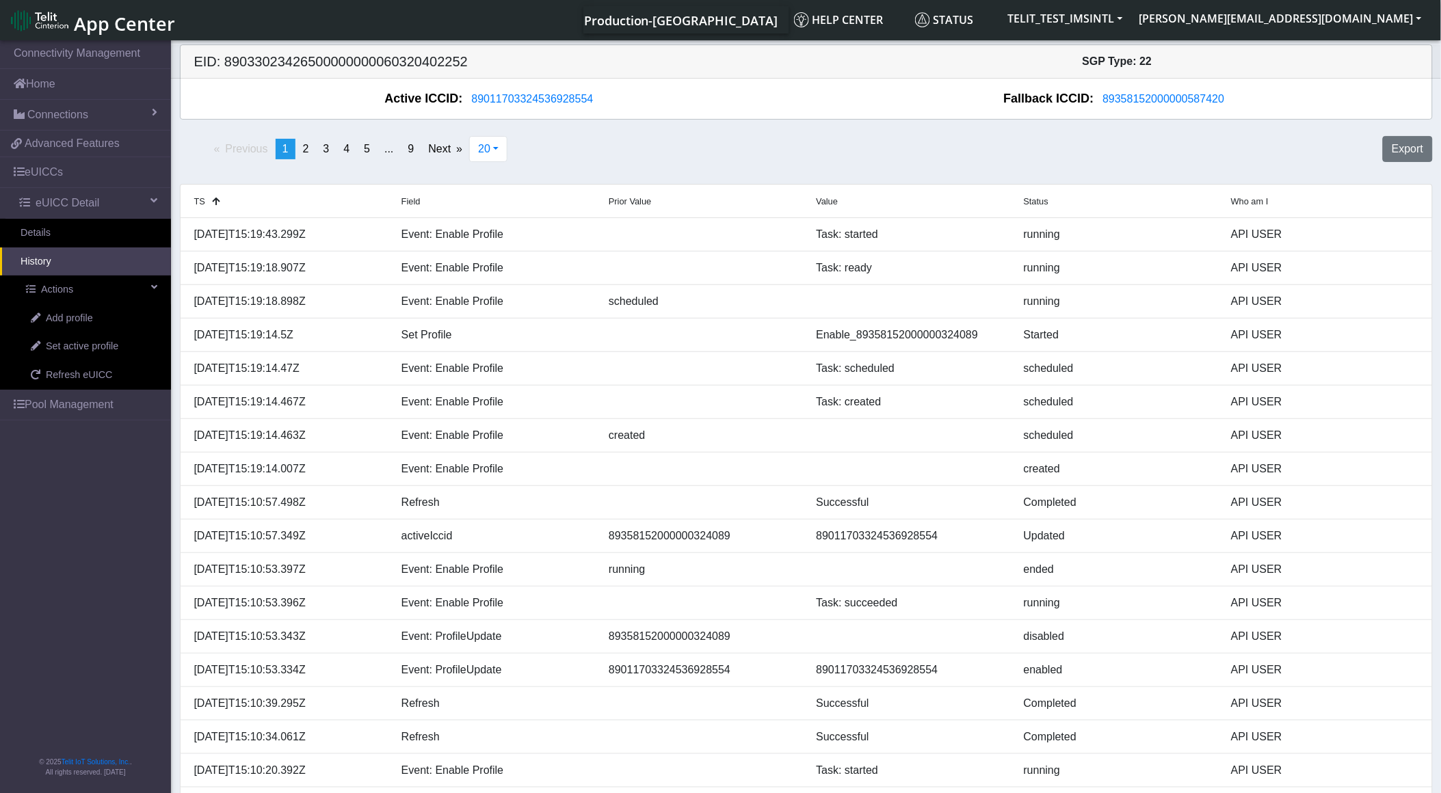
click at [632, 139] on div "Previous page 1 / 9 You're on page 1 page 2 page 3 page 4 page 5 page ... page …" at bounding box center [806, 155] width 1273 height 48
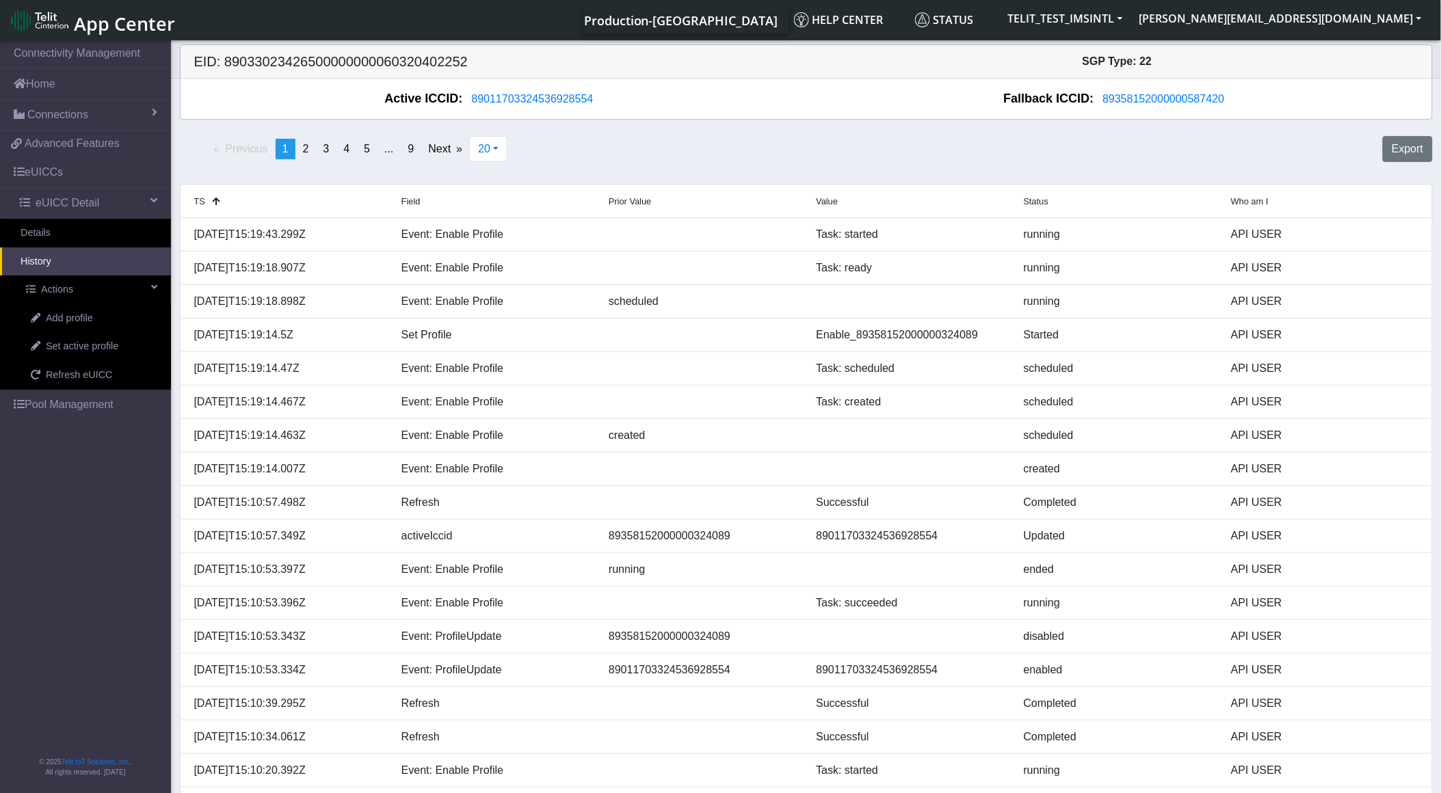
click at [691, 166] on div "Previous page 1 / 9 You're on page 1 page 2 page 3 page 4 page 5 page ... page …" at bounding box center [806, 155] width 1273 height 48
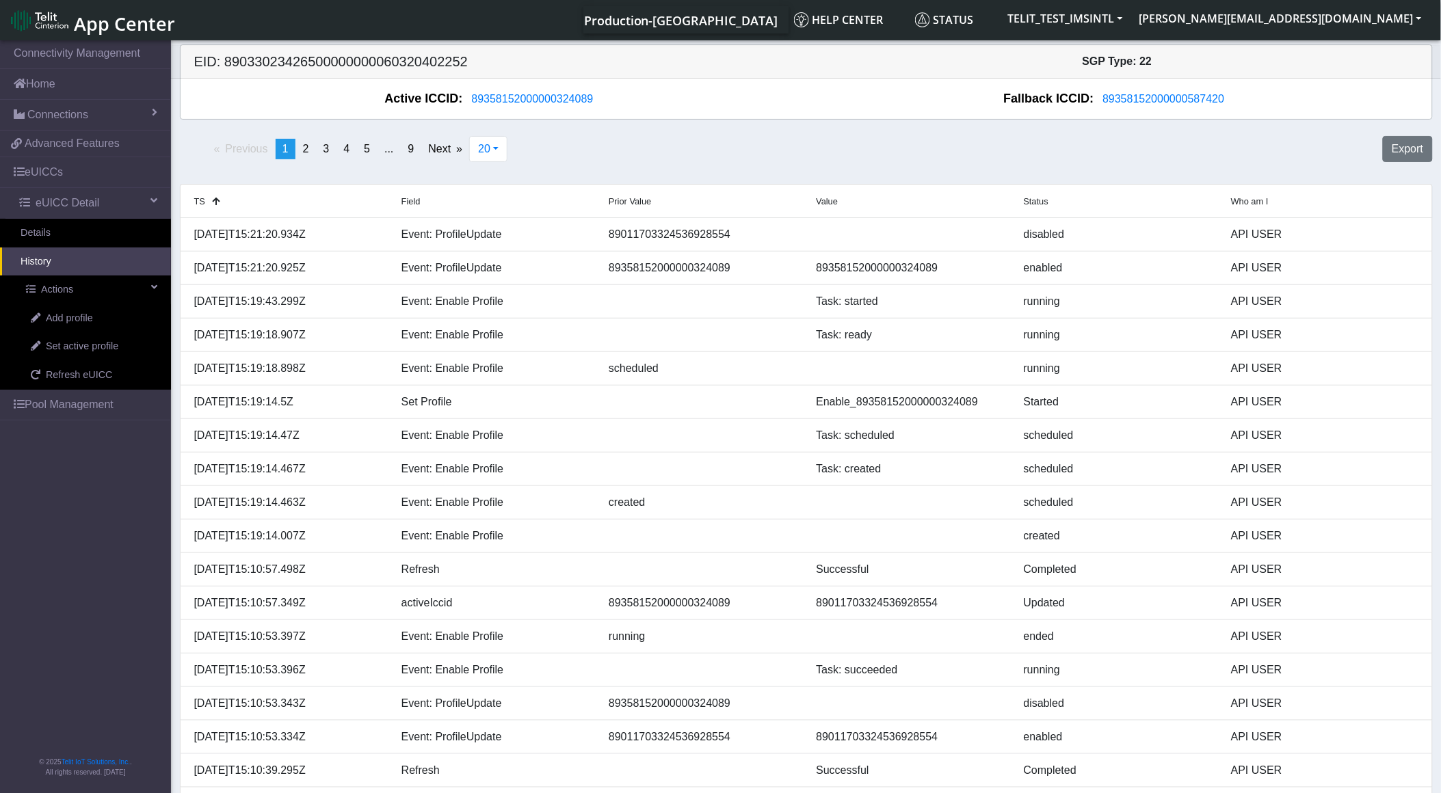
click at [724, 154] on div "Previous page 1 / 9 You're on page 1 page 2 page 3 page 4 page 5 page ... page …" at bounding box center [806, 155] width 1273 height 48
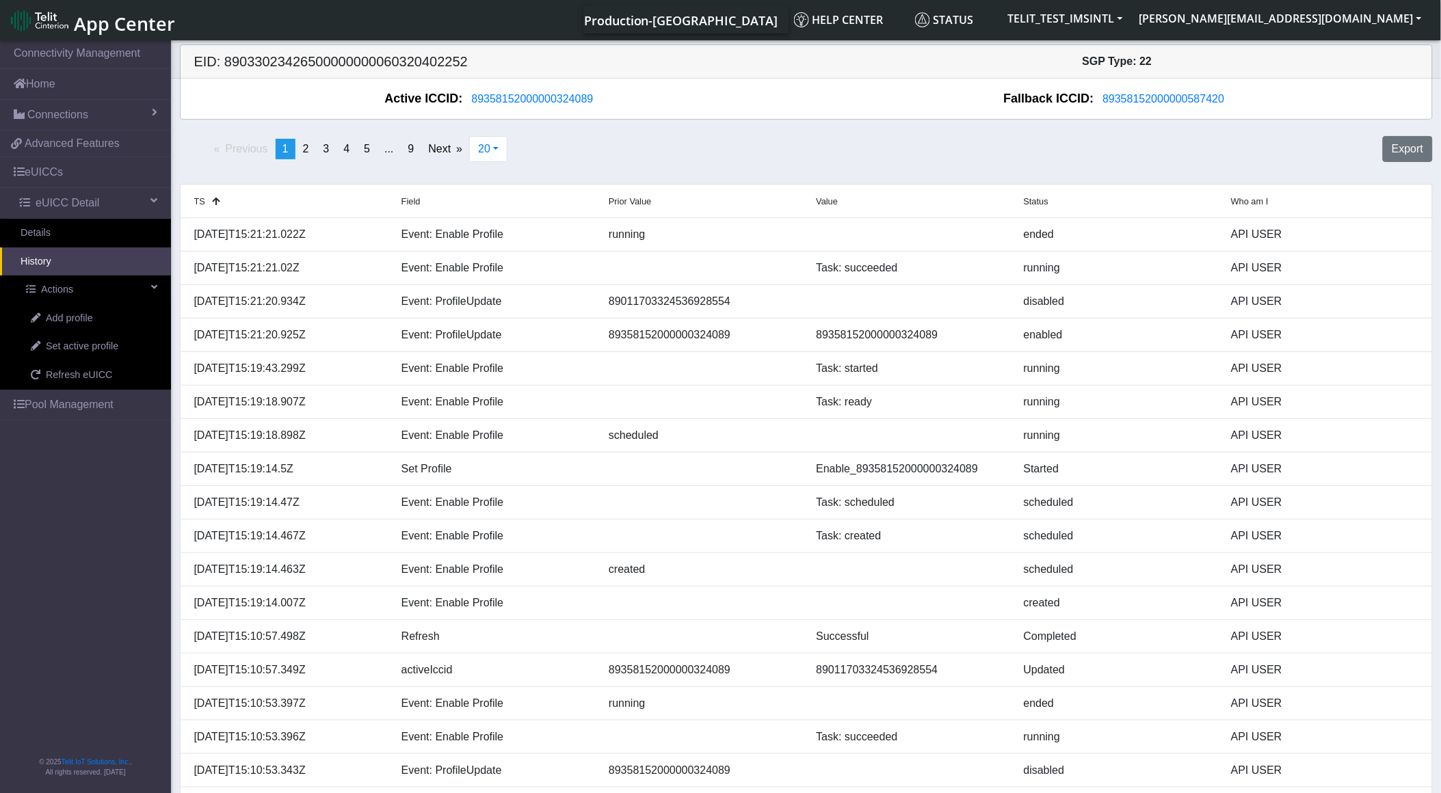
click at [696, 144] on div "Previous page 1 / 9 You're on page 1 page 2 page 3 page 4 page 5 page ... page …" at bounding box center [806, 155] width 1273 height 48
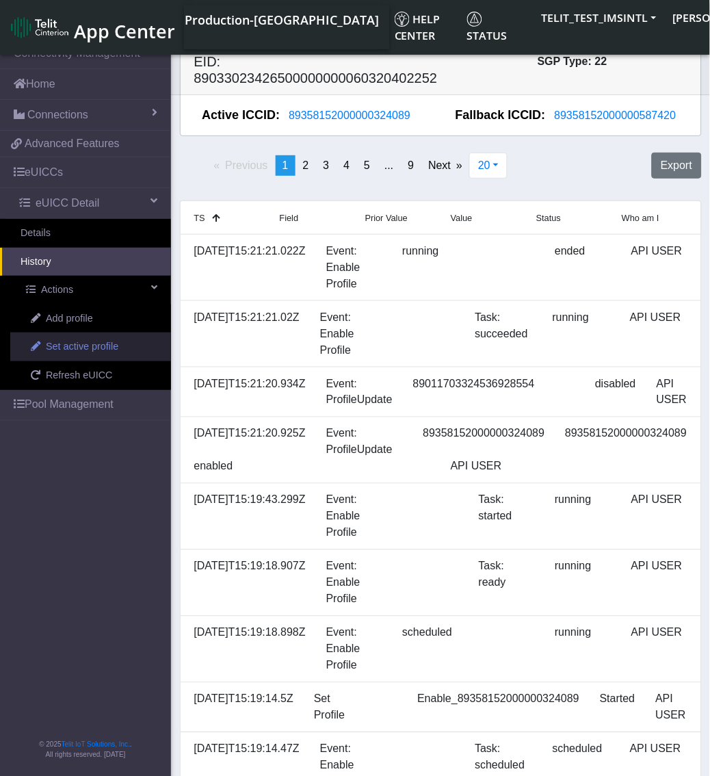
click at [68, 343] on span "Set active profile" at bounding box center [82, 346] width 72 height 15
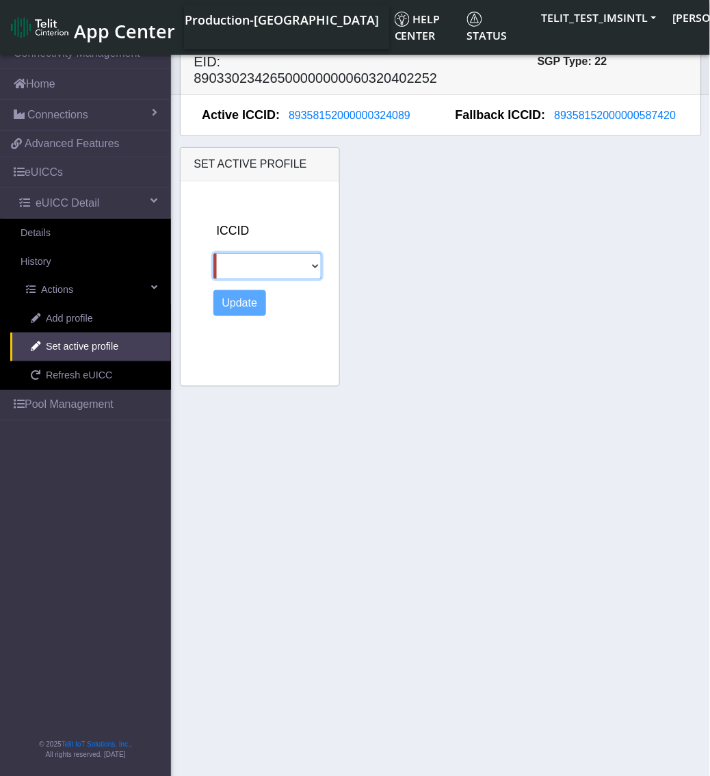
click at [318, 262] on select "89011703324536928554 89358152000000587420" at bounding box center [267, 266] width 109 height 26
select select "89011703324536928554"
click at [213, 253] on select "89011703324536928554 89358152000000587420" at bounding box center [267, 266] width 109 height 26
click at [241, 304] on button "Update" at bounding box center [239, 303] width 53 height 26
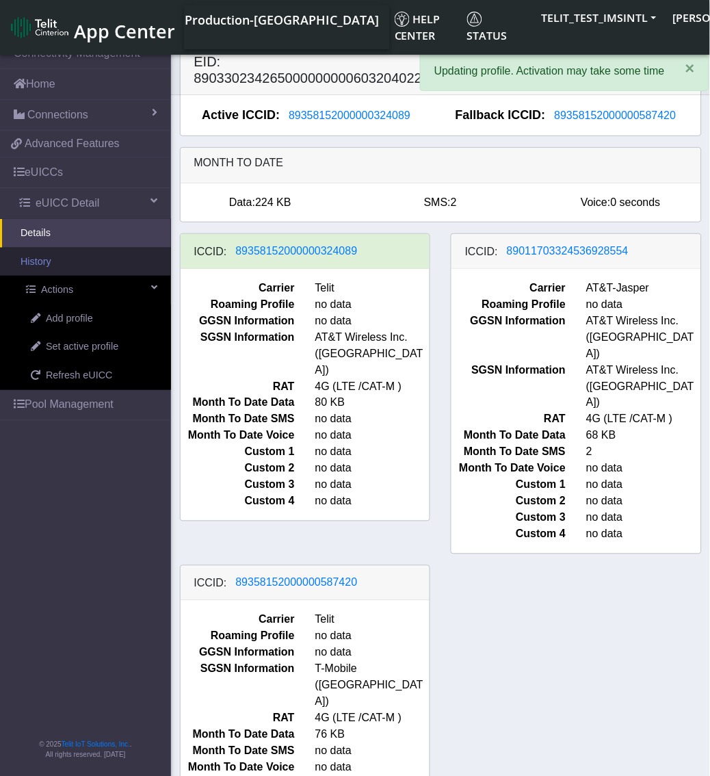
click at [107, 264] on link "History" at bounding box center [85, 262] width 171 height 29
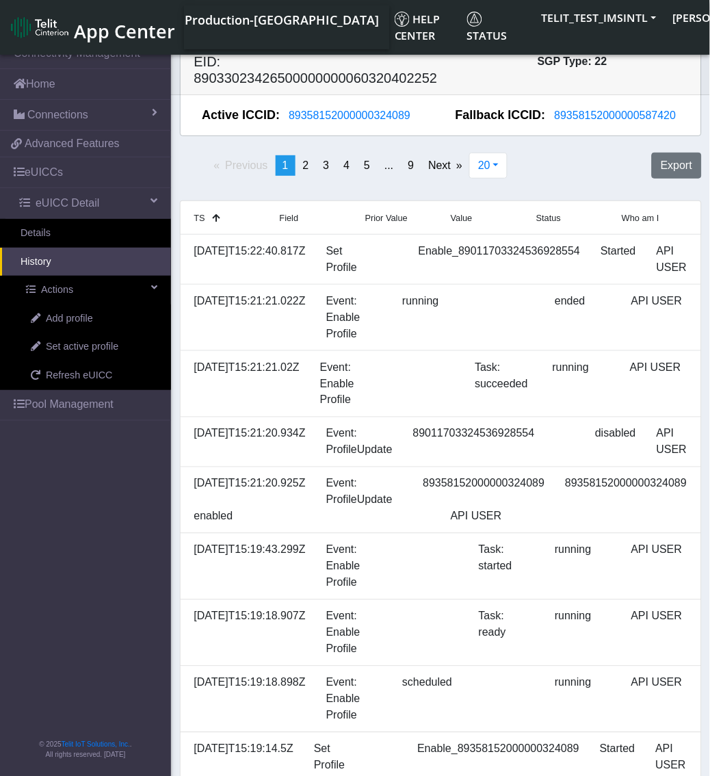
click at [186, 183] on nav "Previous page 1 / 9 You're on page 1 page 2 page 3 page 4 page 5 page ... page …" at bounding box center [325, 171] width 291 height 37
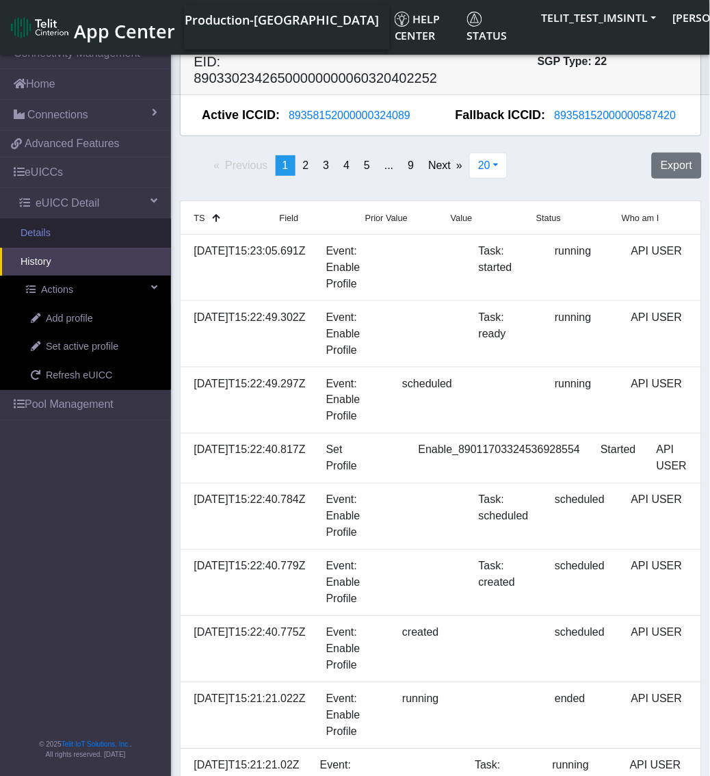
click at [65, 237] on link "Details" at bounding box center [85, 233] width 171 height 29
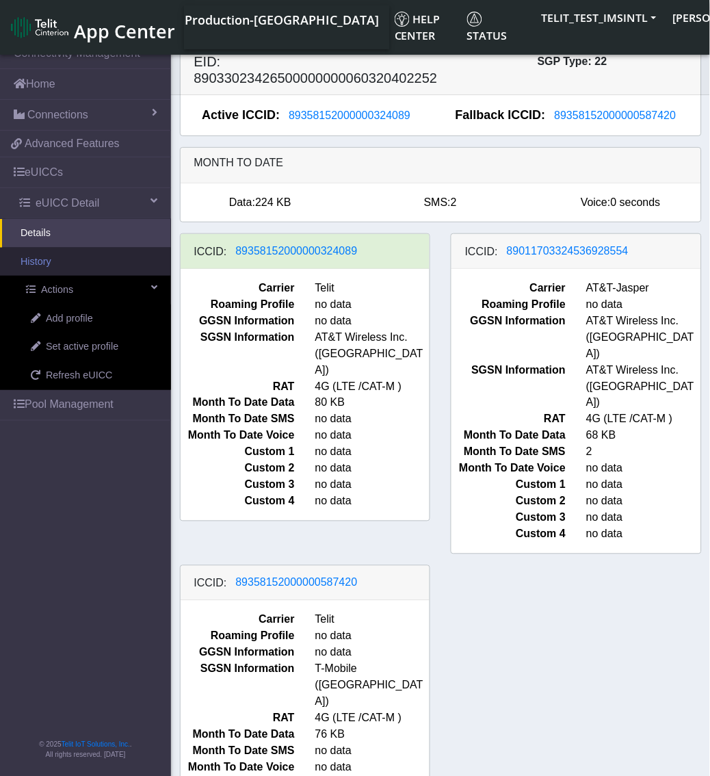
click at [85, 262] on link "History" at bounding box center [85, 262] width 171 height 29
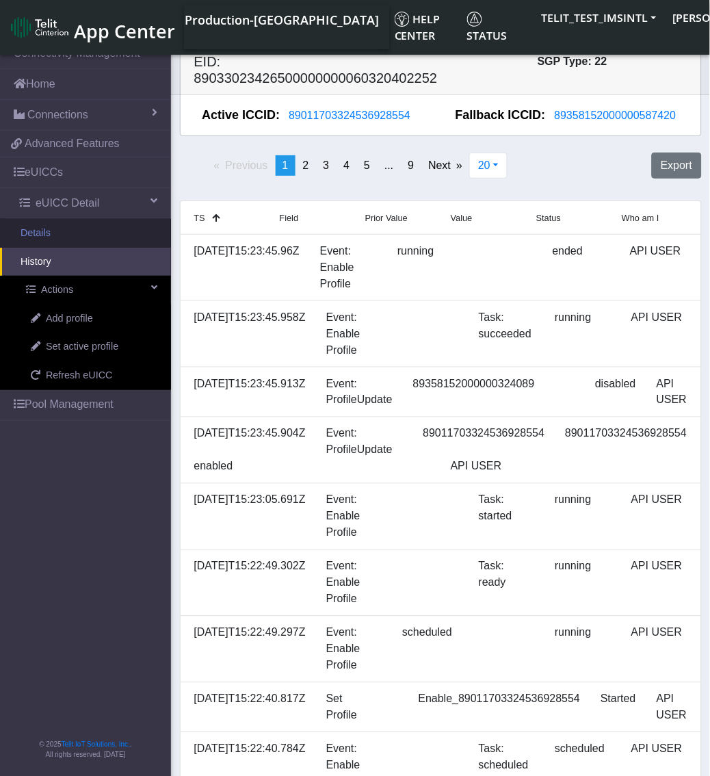
click at [22, 230] on link "Details" at bounding box center [85, 233] width 171 height 29
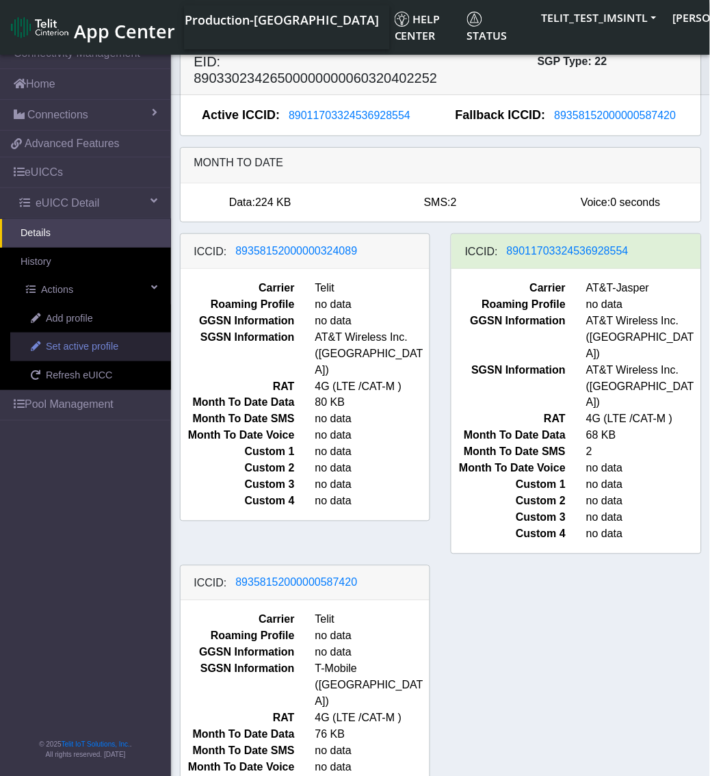
click at [131, 332] on link "Set active profile" at bounding box center [90, 346] width 161 height 29
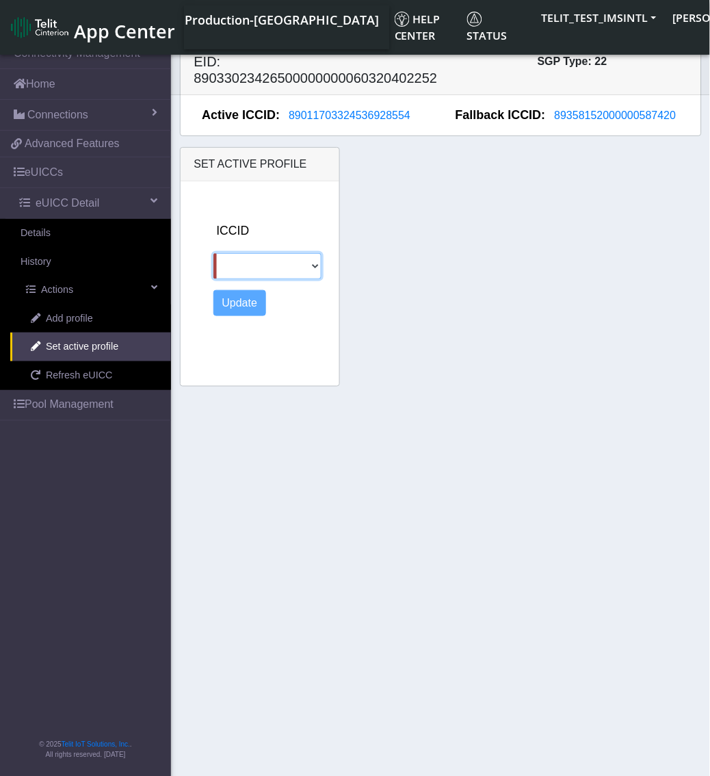
click at [319, 263] on select "89358152000000324089 89358152000000587420" at bounding box center [267, 266] width 109 height 26
select select "89358152000000324089"
click at [213, 253] on select "89358152000000324089 89358152000000587420" at bounding box center [267, 266] width 109 height 26
click at [241, 304] on button "Update" at bounding box center [239, 303] width 53 height 26
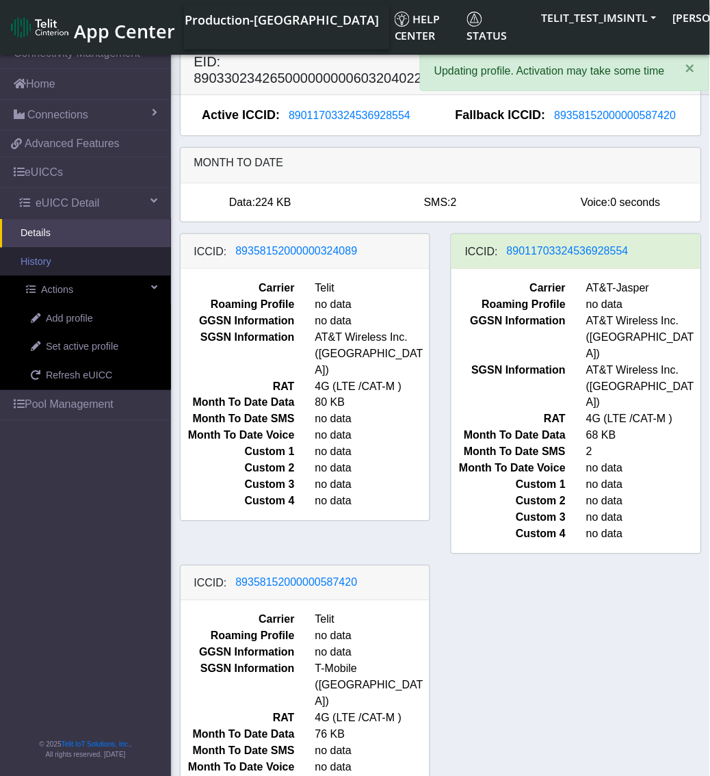
click at [107, 263] on link "History" at bounding box center [85, 262] width 171 height 29
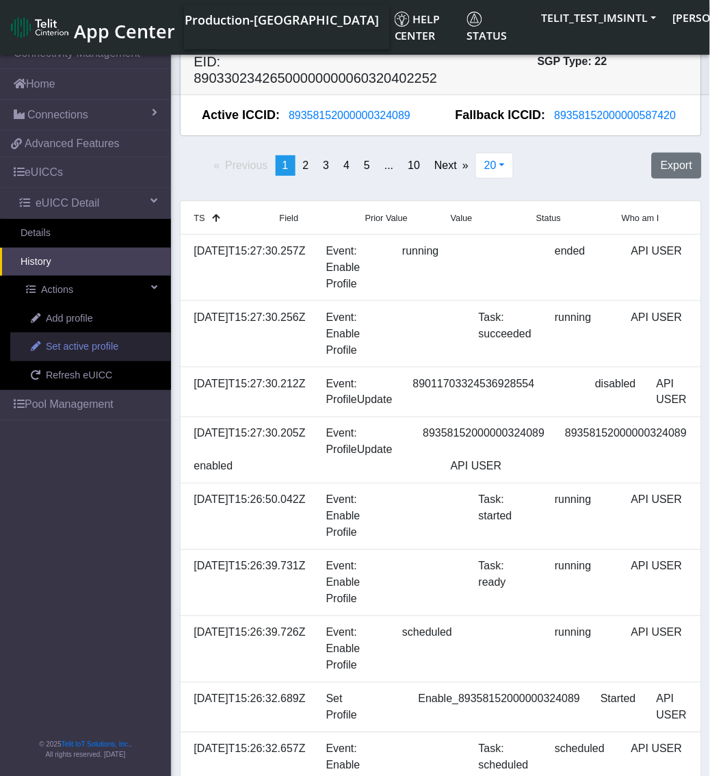
click at [88, 349] on span "Set active profile" at bounding box center [82, 346] width 72 height 15
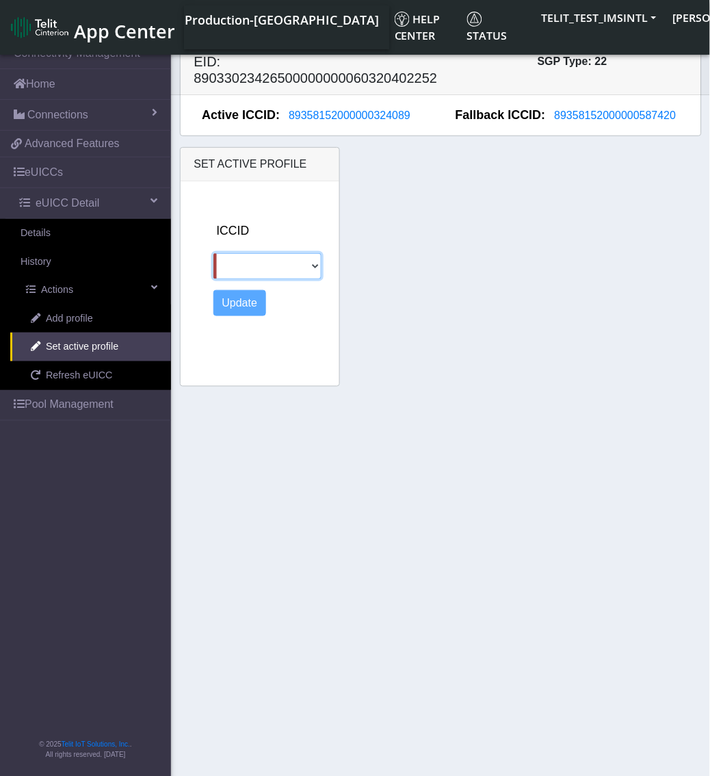
click at [244, 272] on select "89011703324536928554 89358152000000587420" at bounding box center [267, 266] width 109 height 26
select select "89358152000000587420"
click at [213, 253] on select "89011703324536928554 89358152000000587420" at bounding box center [267, 266] width 109 height 26
click at [252, 306] on button "Update" at bounding box center [239, 303] width 53 height 26
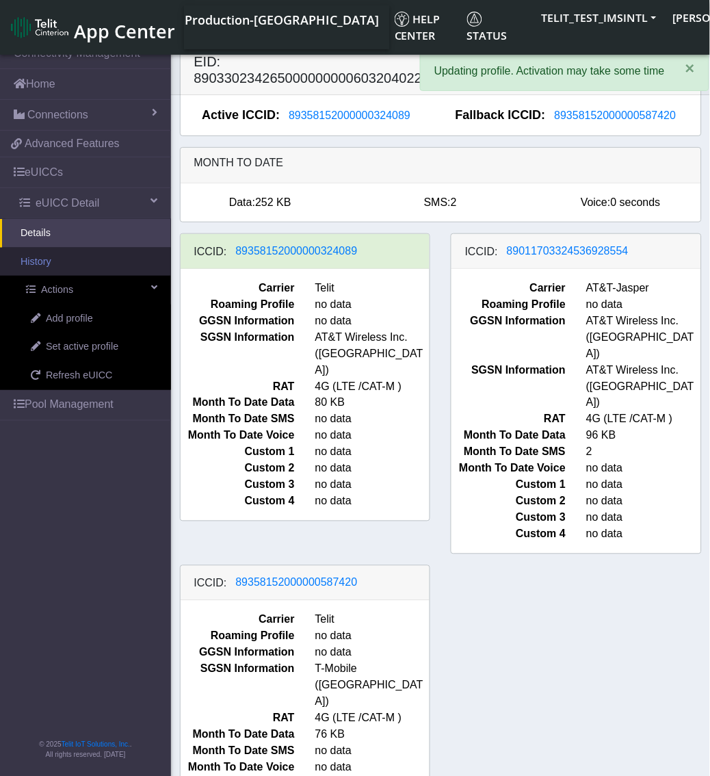
click at [65, 272] on link "History" at bounding box center [85, 262] width 171 height 29
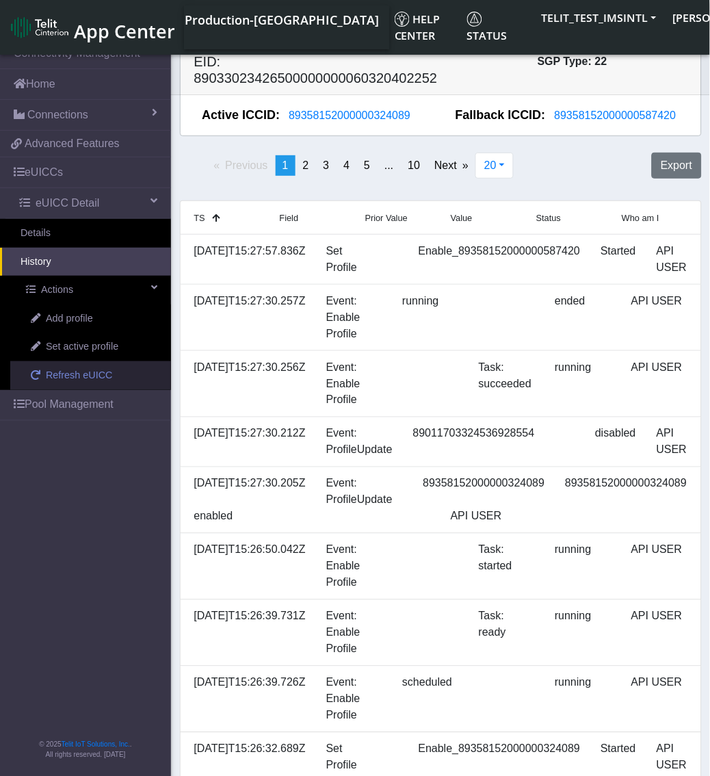
click at [62, 368] on span "Refresh eUICC" at bounding box center [79, 375] width 67 height 15
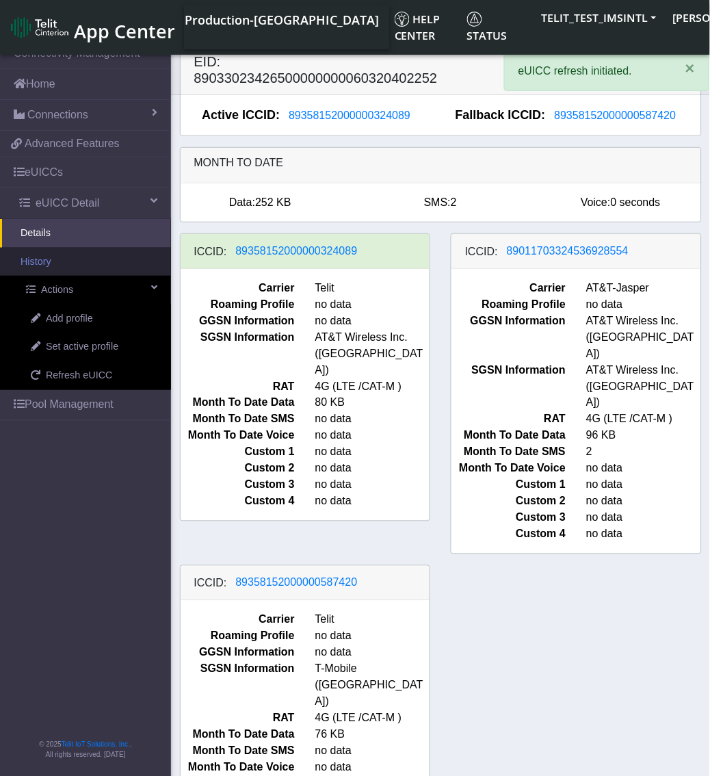
click at [57, 267] on link "History" at bounding box center [85, 262] width 171 height 29
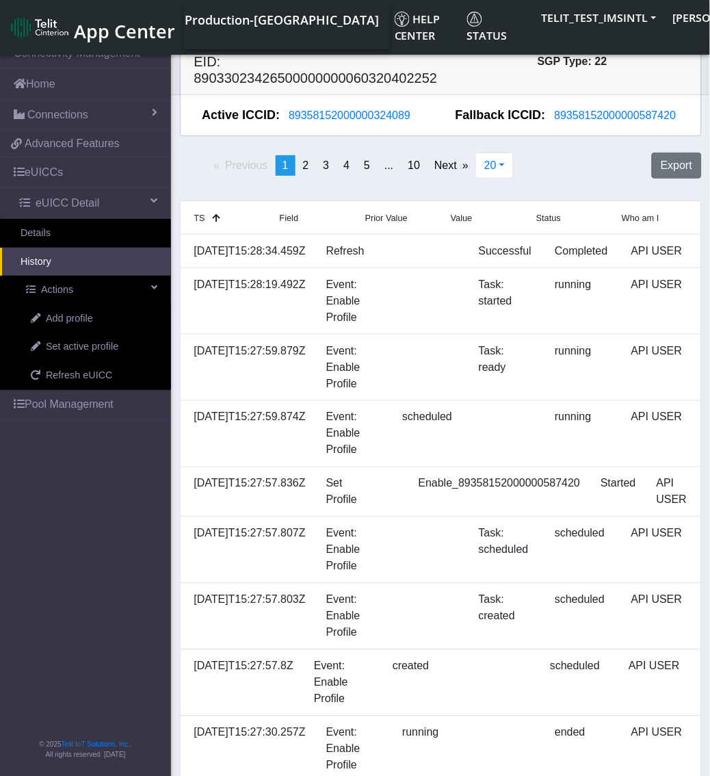
click at [195, 178] on nav "Previous page 1 / 10 You're on page 1 page 2 page 3 page 4 page 5 page ... page…" at bounding box center [328, 171] width 297 height 37
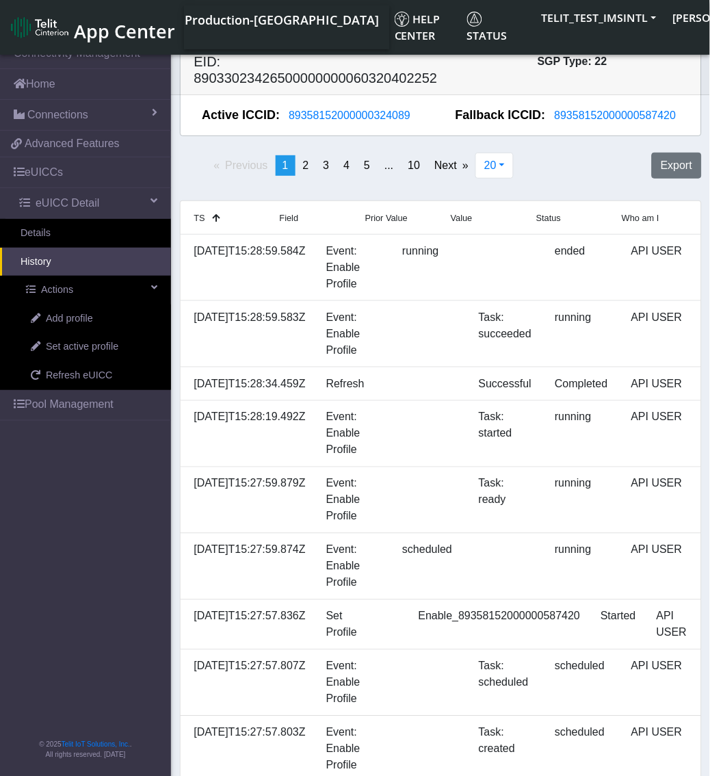
click at [176, 187] on div "Previous page 1 / 10 You're on page 1 page 2 page 3 page 4 page 5 page ... page…" at bounding box center [347, 171] width 355 height 37
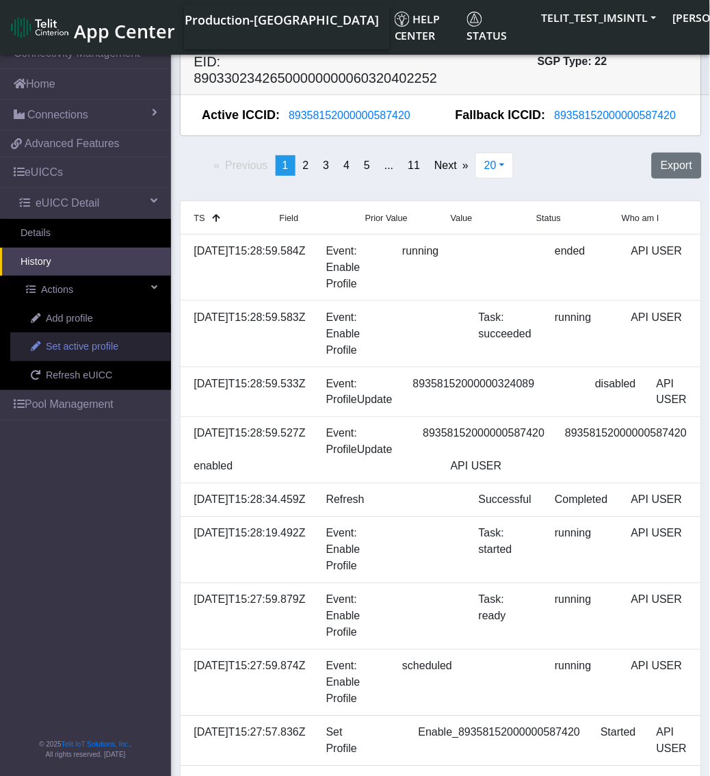
click at [88, 343] on span "Set active profile" at bounding box center [82, 346] width 72 height 15
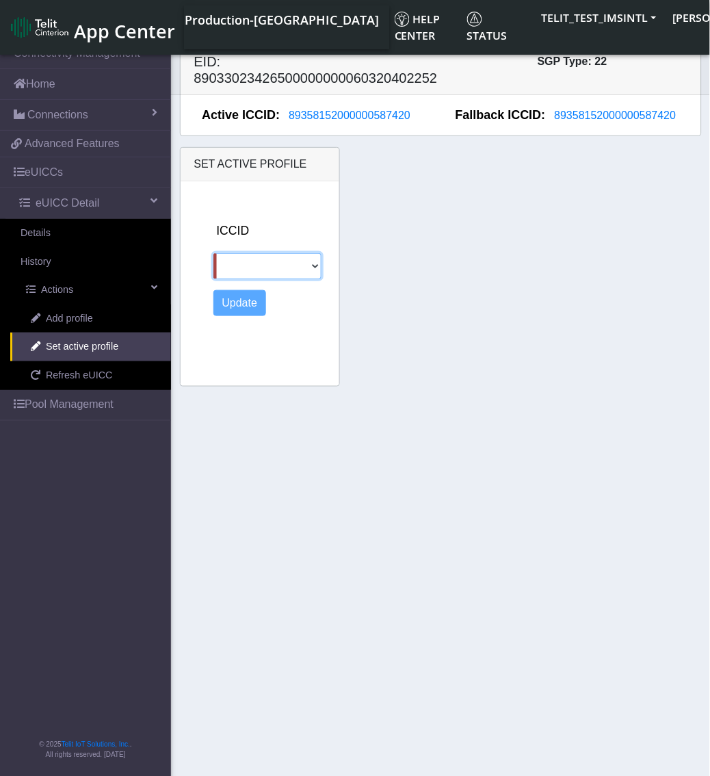
click at [308, 269] on select "89358152000000324089 89011703324536928554" at bounding box center [267, 266] width 109 height 26
select select "89358152000000324089"
click at [213, 253] on select "89358152000000324089 89011703324536928554" at bounding box center [267, 266] width 109 height 26
click at [254, 300] on button "Update" at bounding box center [239, 303] width 53 height 26
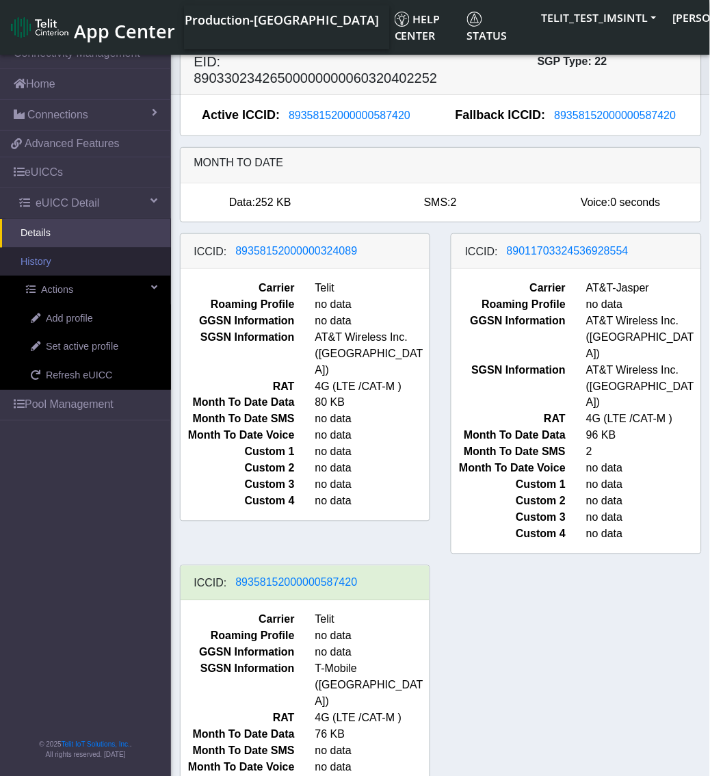
click at [94, 269] on link "History" at bounding box center [85, 262] width 171 height 29
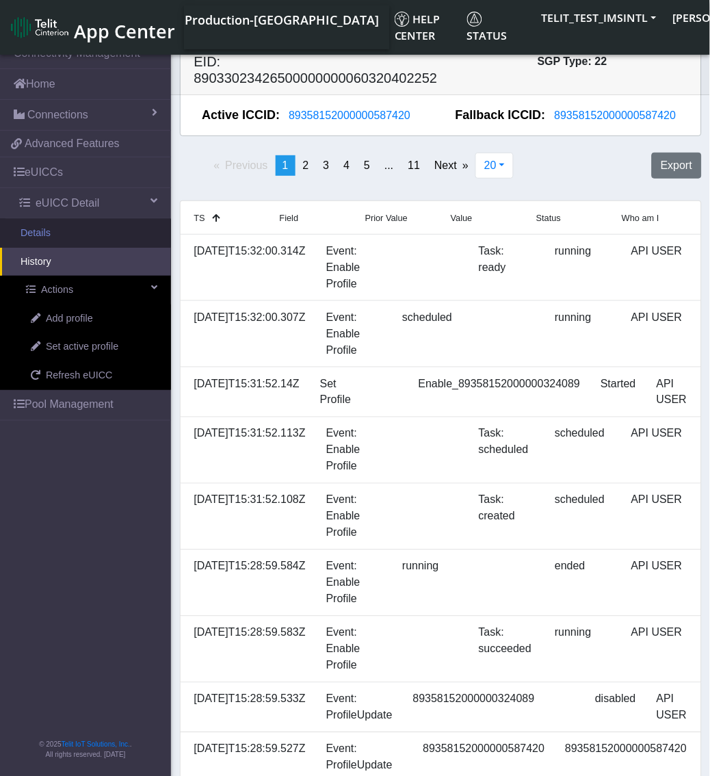
click at [36, 241] on link "Details" at bounding box center [85, 233] width 171 height 29
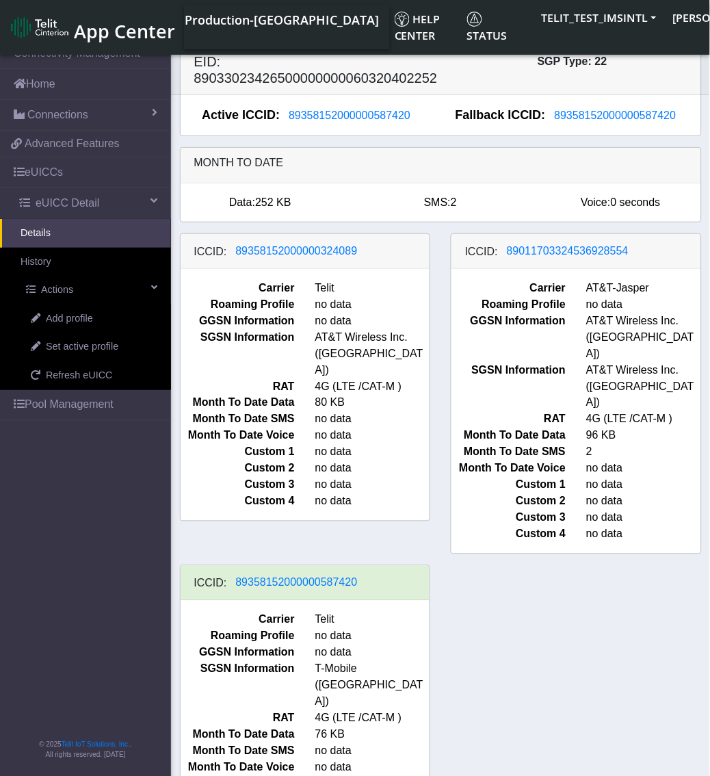
click at [401, 172] on div "Month to date" at bounding box center [441, 166] width 520 height 36
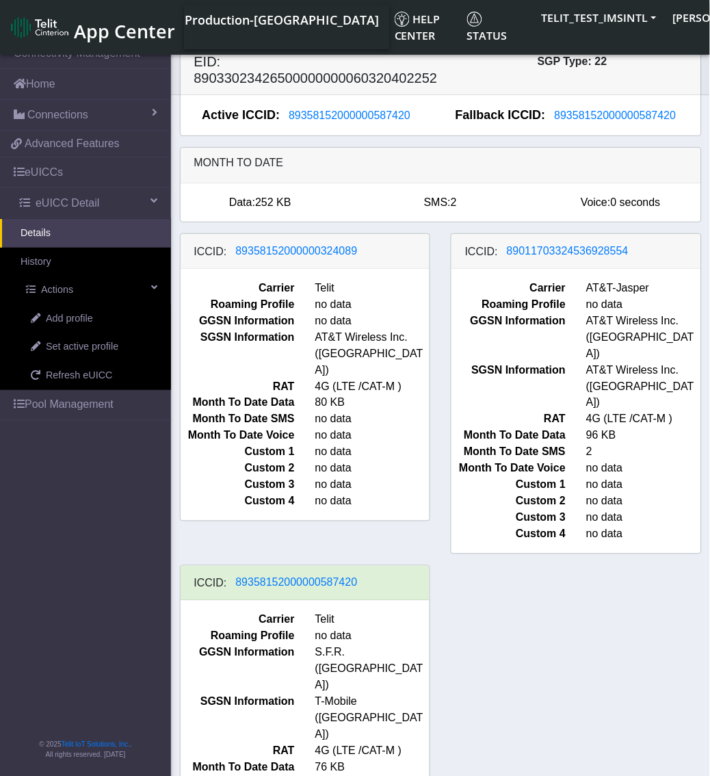
click at [527, 666] on div "ICCID: [TECHNICAL_ID] Carrier Telit Roaming Profile no data GGSN Information no…" at bounding box center [441, 564] width 542 height 663
click at [82, 289] on link "Actions" at bounding box center [88, 290] width 166 height 29
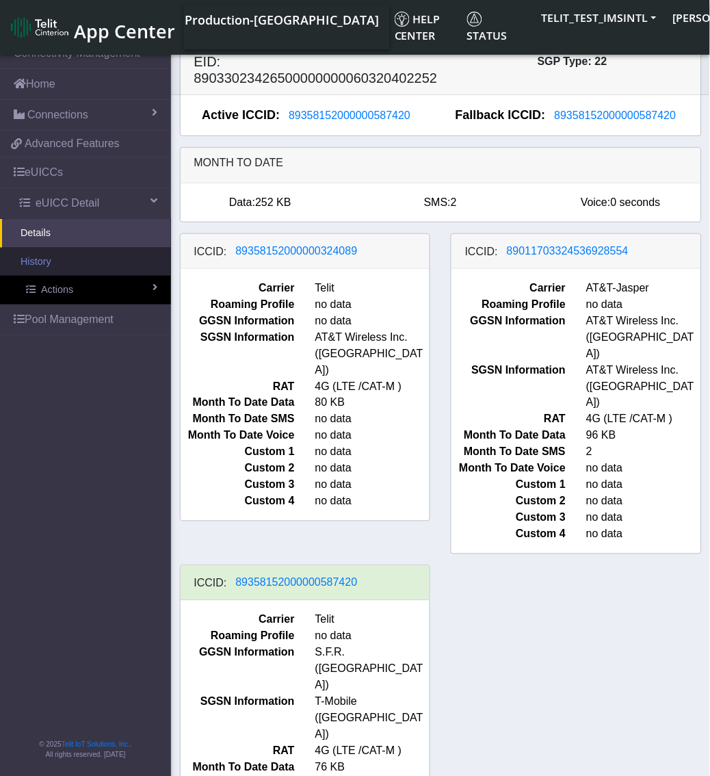
click at [67, 261] on link "History" at bounding box center [85, 262] width 171 height 29
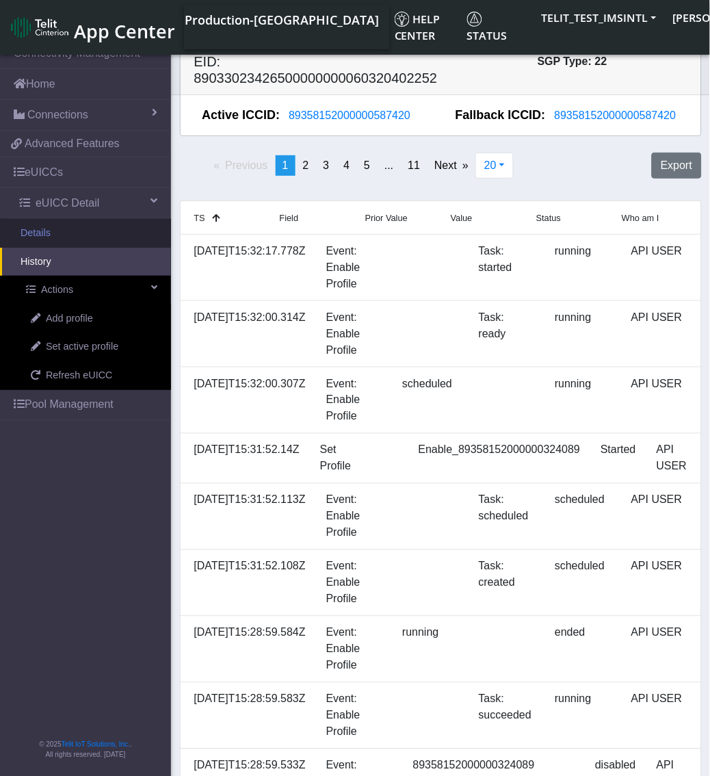
click at [89, 237] on link "Details" at bounding box center [85, 233] width 171 height 29
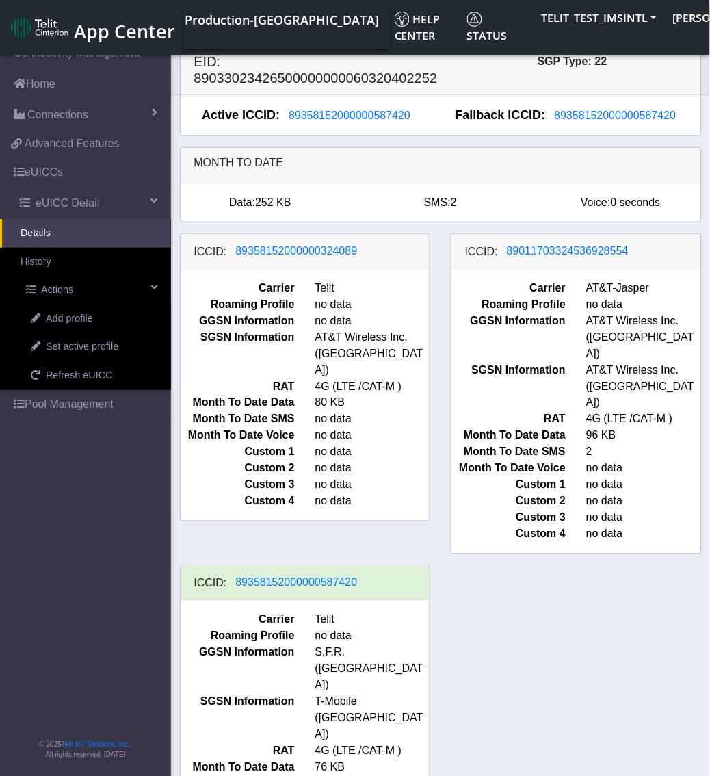
click at [591, 539] on div "ICCID: 89358152000000324089 Carrier Telit Roaming Profile no data GGSN Informat…" at bounding box center [441, 564] width 542 height 663
click at [111, 269] on link "History" at bounding box center [85, 262] width 171 height 29
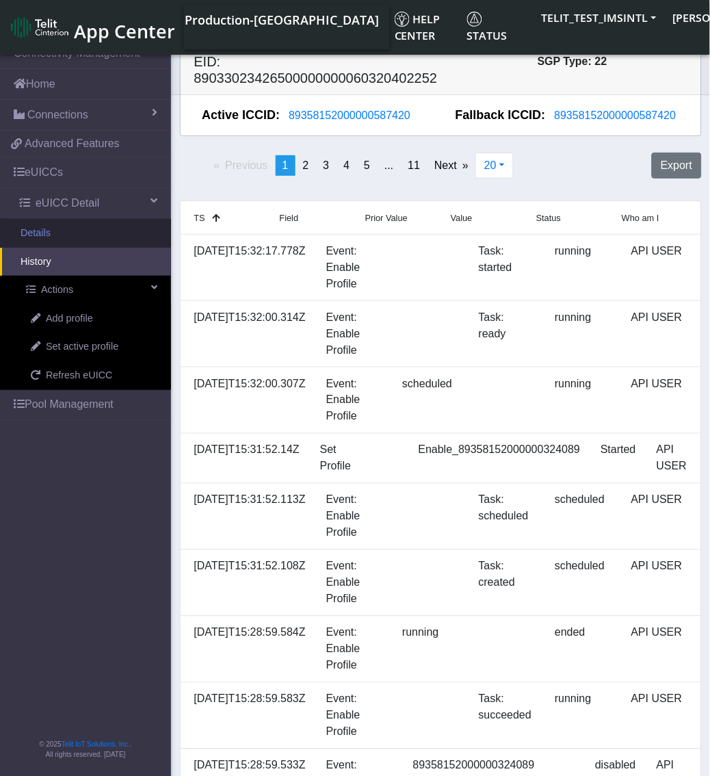
click at [98, 235] on link "Details" at bounding box center [85, 233] width 171 height 29
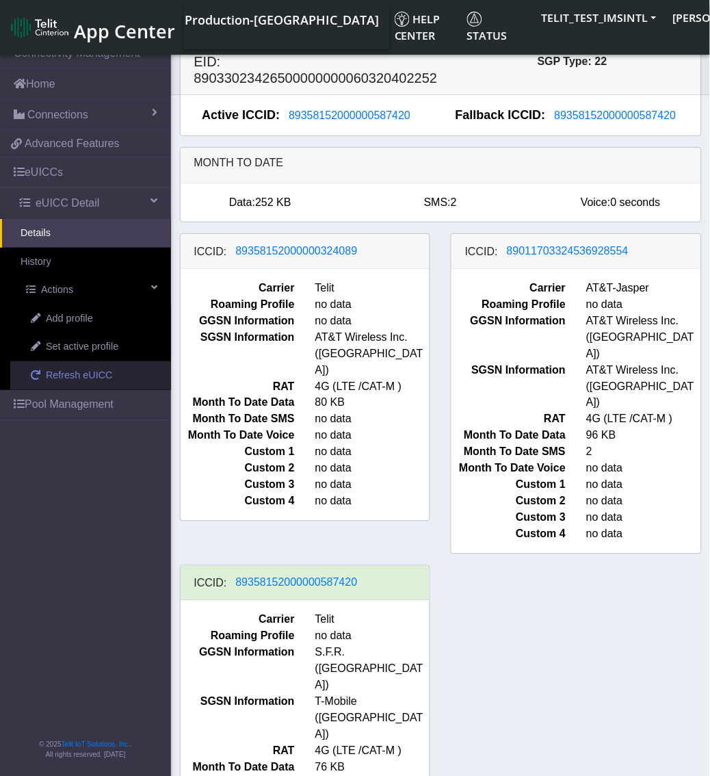
click at [94, 386] on link "Refresh eUICC" at bounding box center [90, 375] width 161 height 29
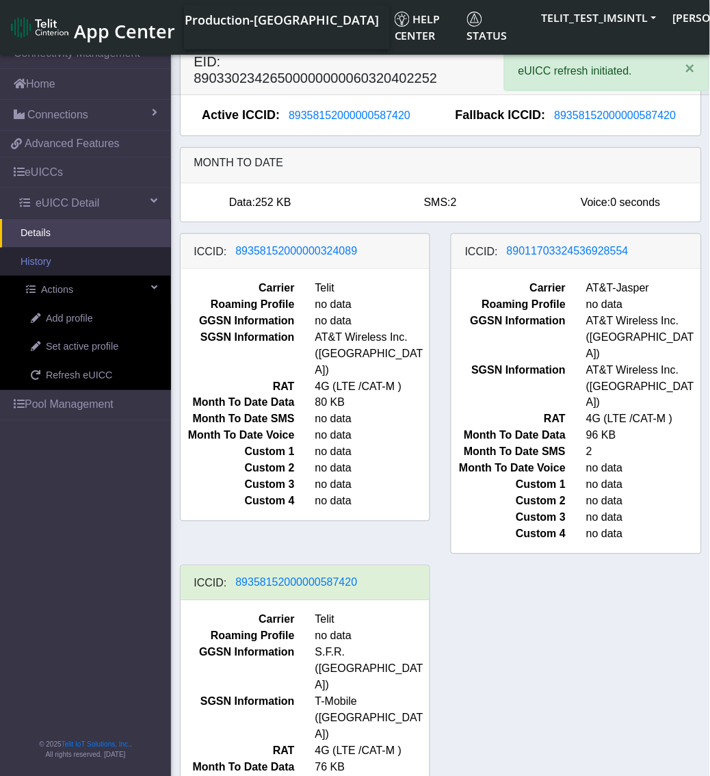
click at [53, 267] on link "History" at bounding box center [85, 262] width 171 height 29
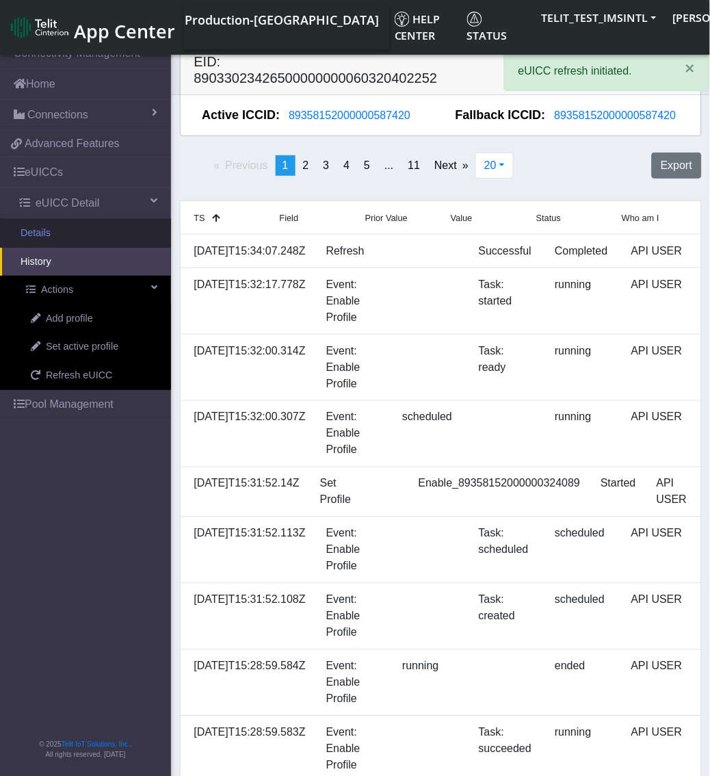
click at [55, 241] on link "Details" at bounding box center [85, 233] width 171 height 29
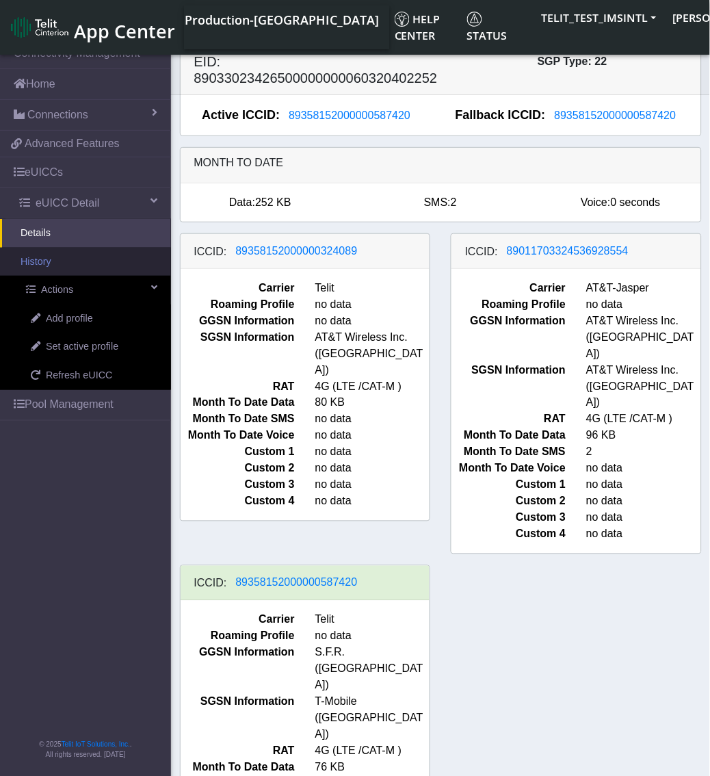
click at [64, 265] on link "History" at bounding box center [85, 262] width 171 height 29
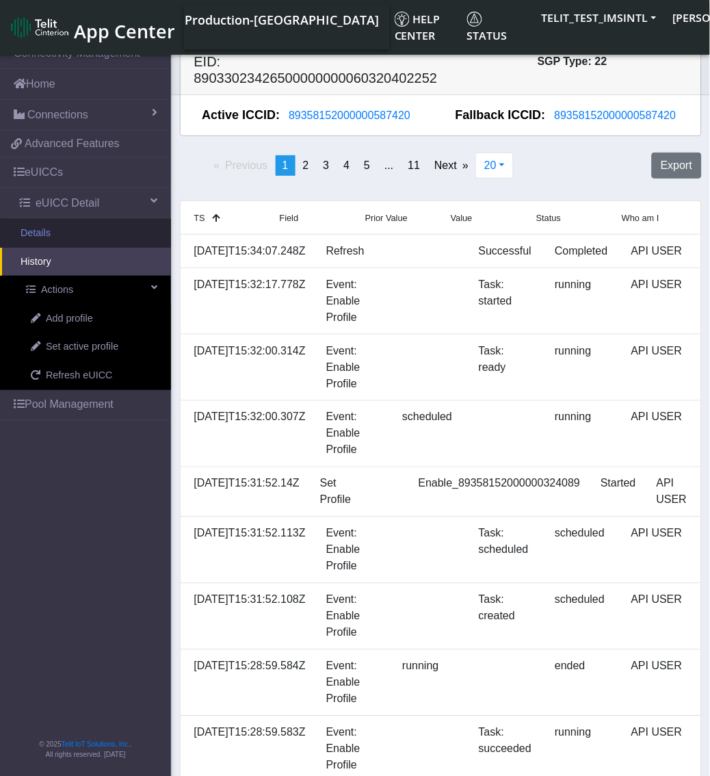
click at [65, 237] on link "Details" at bounding box center [85, 233] width 171 height 29
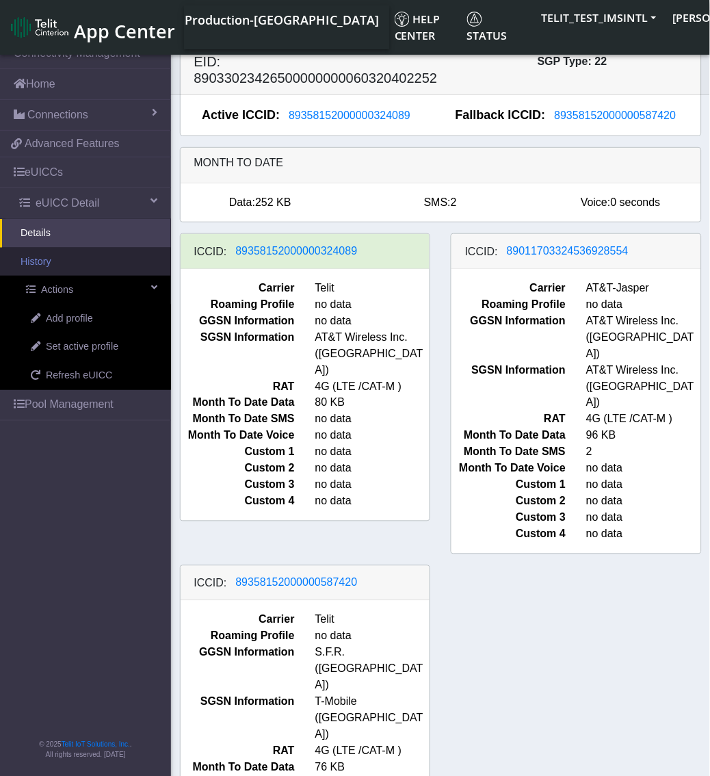
click at [58, 265] on link "History" at bounding box center [85, 262] width 171 height 29
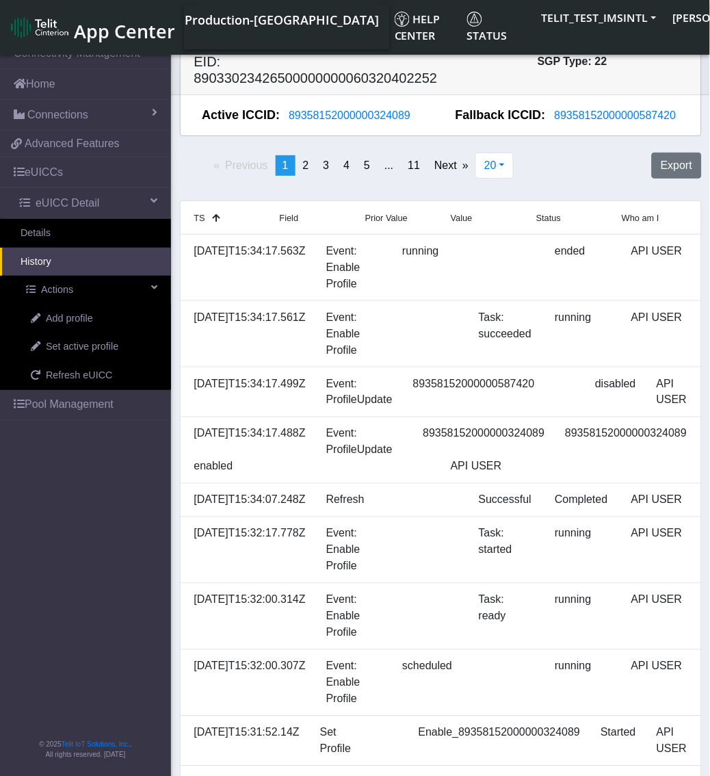
click at [575, 164] on div "Previous page 1 / 11 You're on page 1 page 2 page 3 page 4 page 5 page ... page…" at bounding box center [441, 171] width 542 height 48
click at [115, 349] on span "Set active profile" at bounding box center [82, 346] width 72 height 15
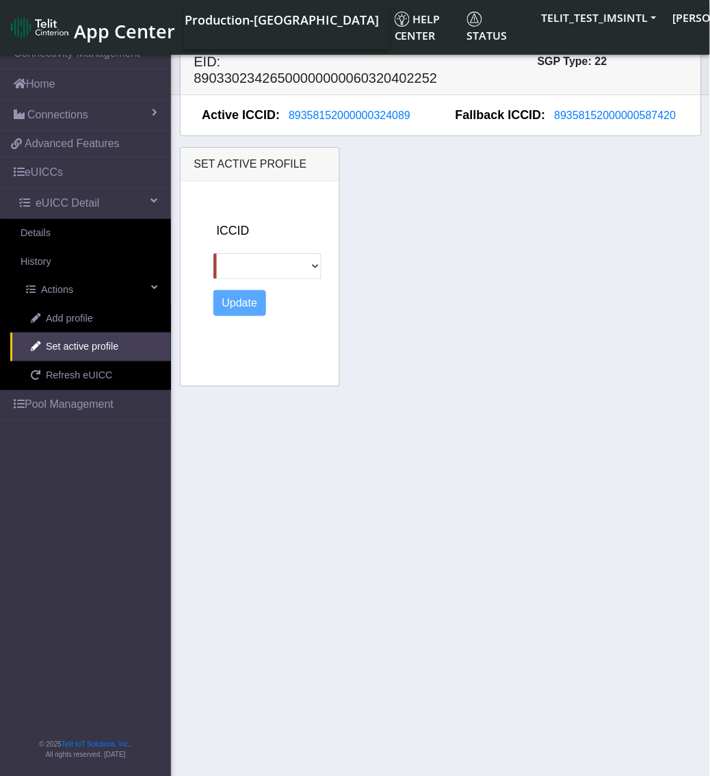
click at [272, 579] on section "Connectivity Management Home Connections List Map a0806a93b54d99052970943265315…" at bounding box center [355, 409] width 710 height 743
click at [265, 278] on select "89011703324536928554 89358152000000587420" at bounding box center [267, 266] width 109 height 26
select select "89358152000000587420"
click at [213, 253] on select "89011703324536928554 89358152000000587420" at bounding box center [267, 266] width 109 height 26
click at [248, 305] on button "Update" at bounding box center [239, 303] width 53 height 26
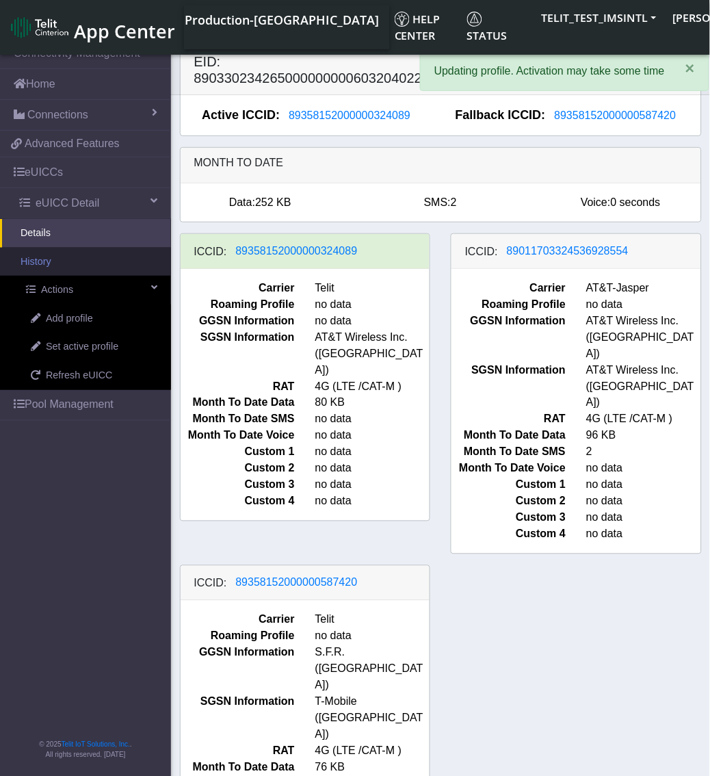
click at [87, 267] on link "History" at bounding box center [85, 262] width 171 height 29
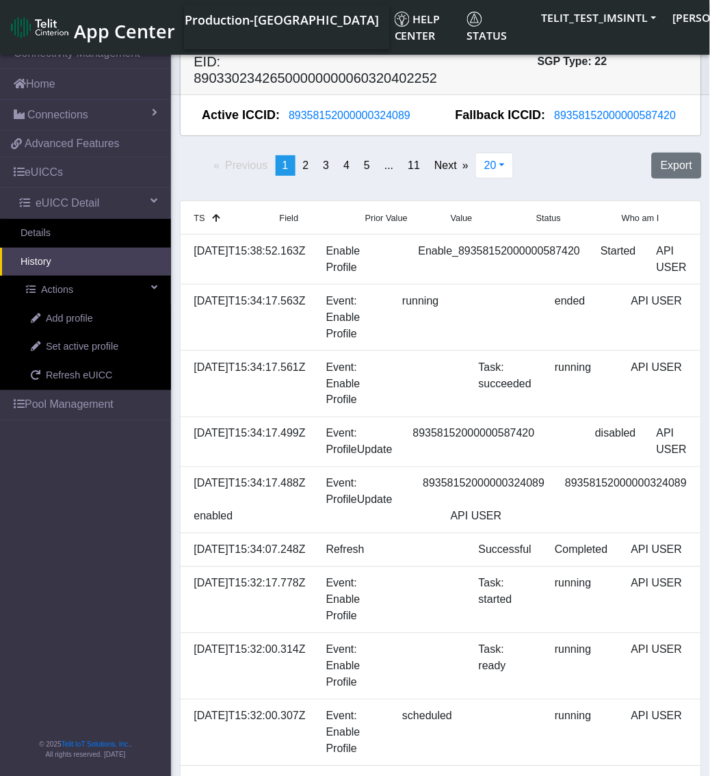
click at [577, 159] on div "Previous page 1 / 11 You're on page 1 page 2 page 3 page 4 page 5 page ... page…" at bounding box center [441, 171] width 542 height 48
